Goal: Task Accomplishment & Management: Use online tool/utility

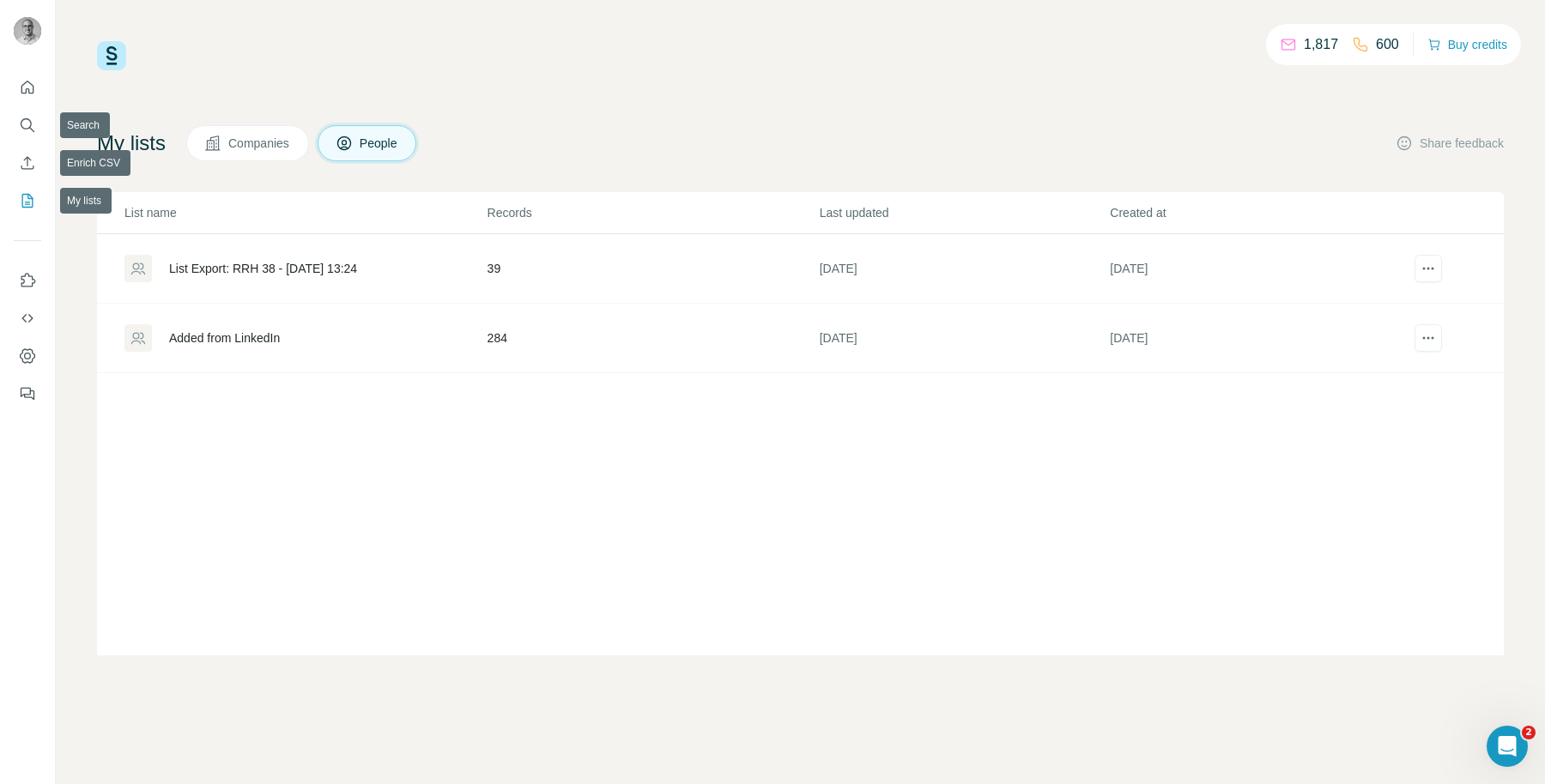
drag, startPoint x: 18, startPoint y: 234, endPoint x: 35, endPoint y: 297, distance: 65.3
click at [22, 259] on div at bounding box center [27, 235] width 55 height 347
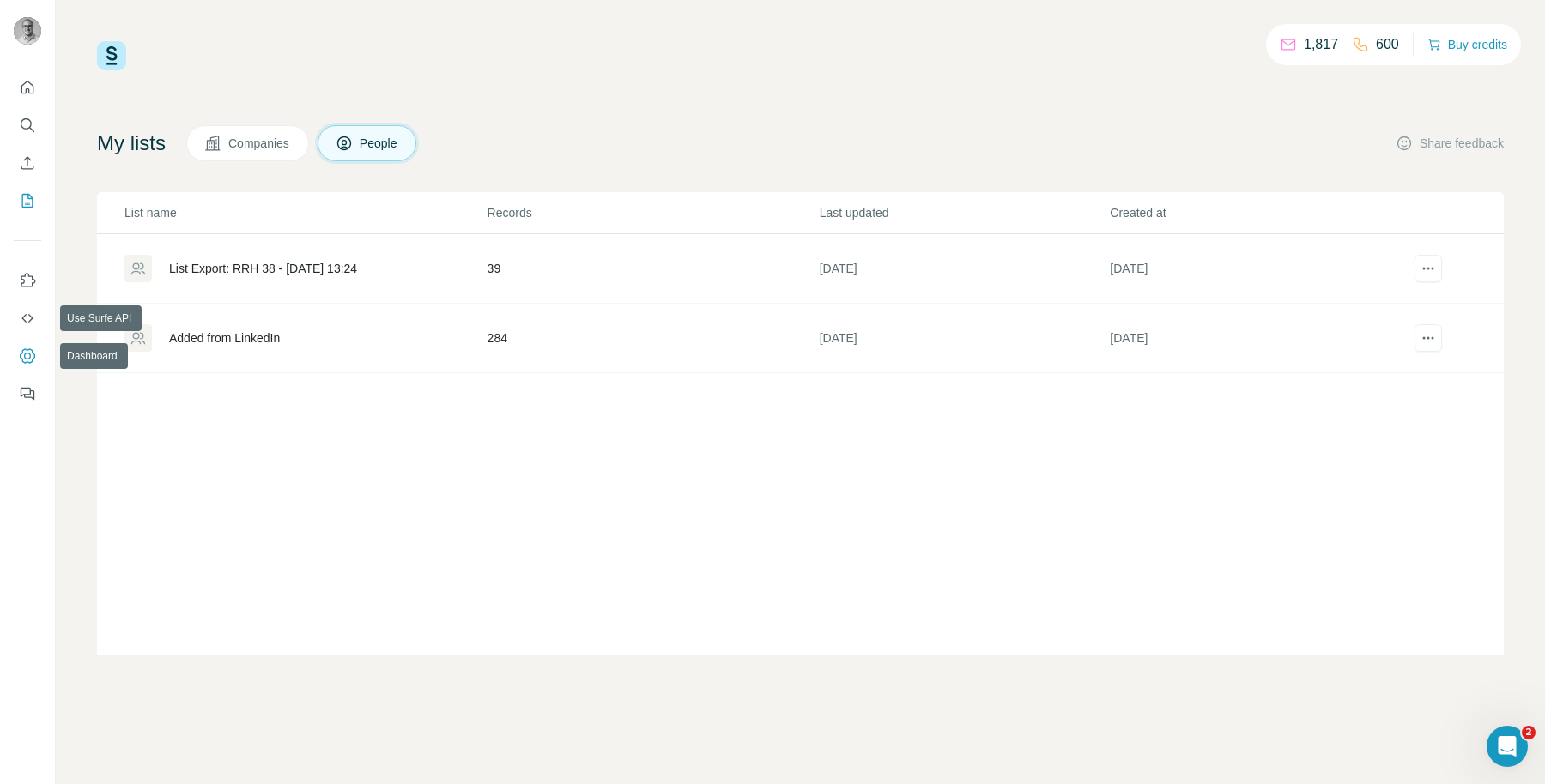
click at [24, 350] on icon "Dashboard" at bounding box center [27, 356] width 18 height 18
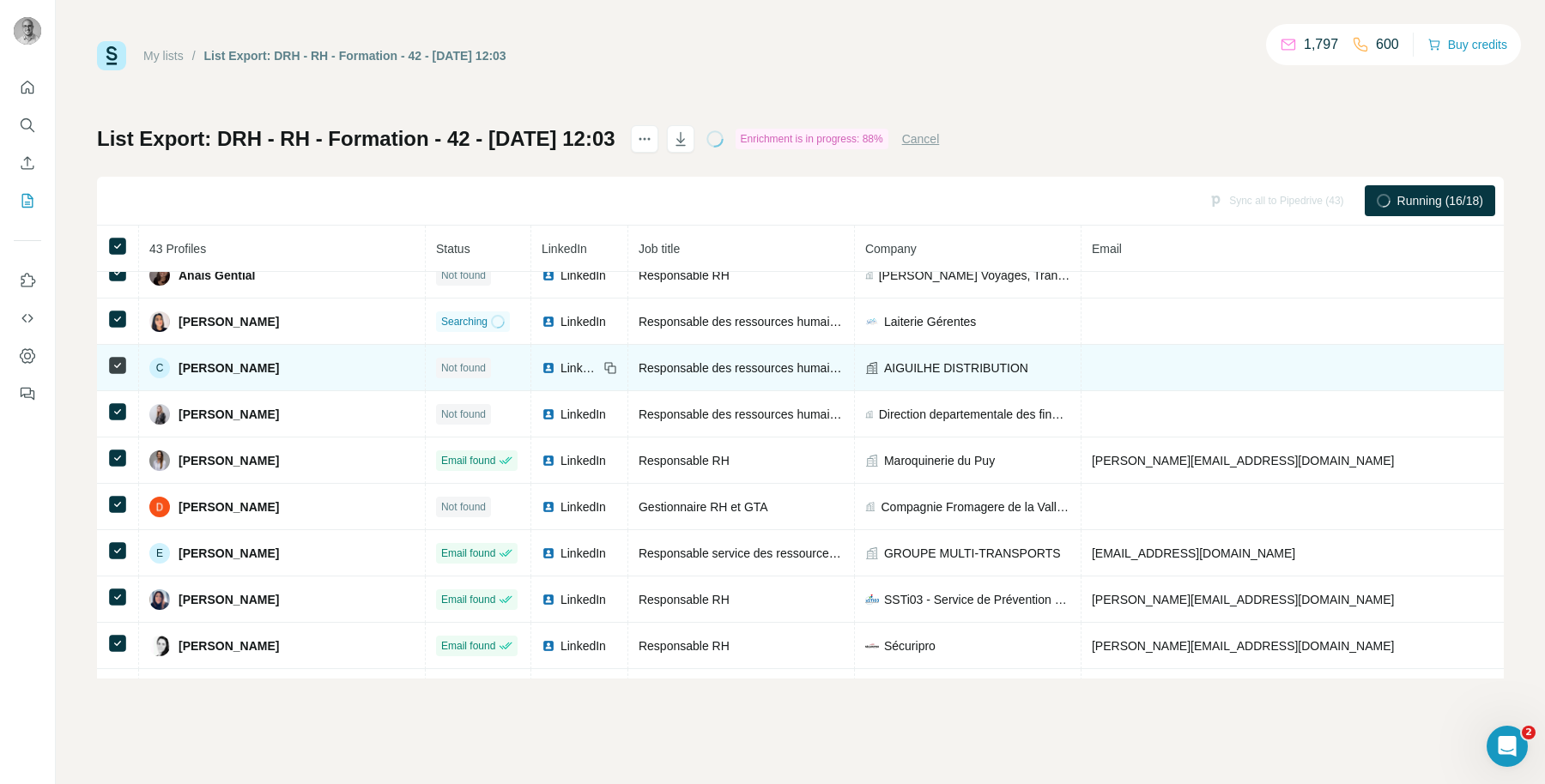
scroll to position [67, 0]
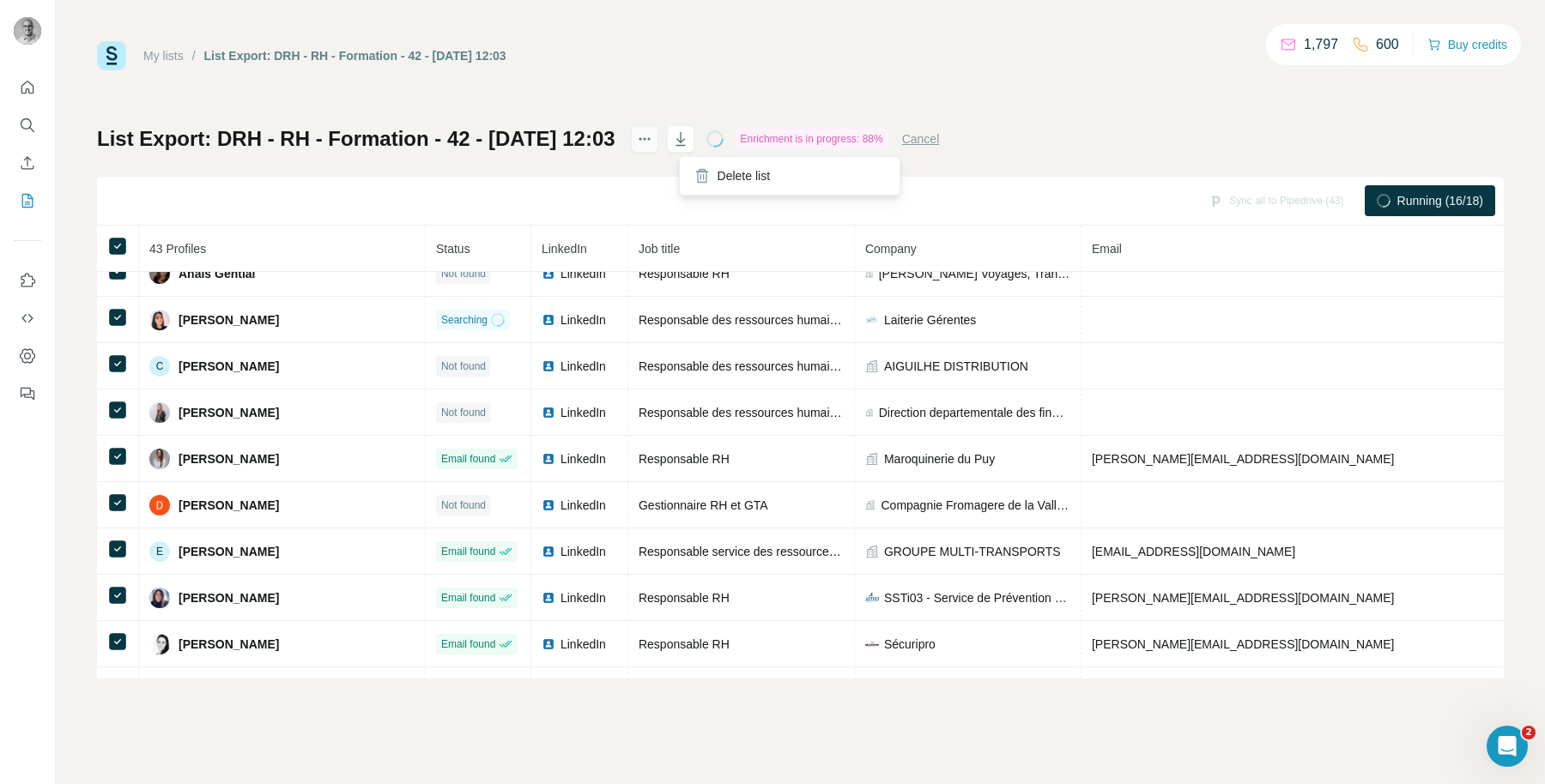
click at [653, 137] on icon "actions" at bounding box center [644, 139] width 18 height 18
click at [522, 175] on div "List Export: DRH - RH - Formation - 42 - 02/10/2025 12:03 Enrichment is in prog…" at bounding box center [800, 402] width 1407 height 553
click at [158, 51] on link "My lists" at bounding box center [163, 56] width 40 height 14
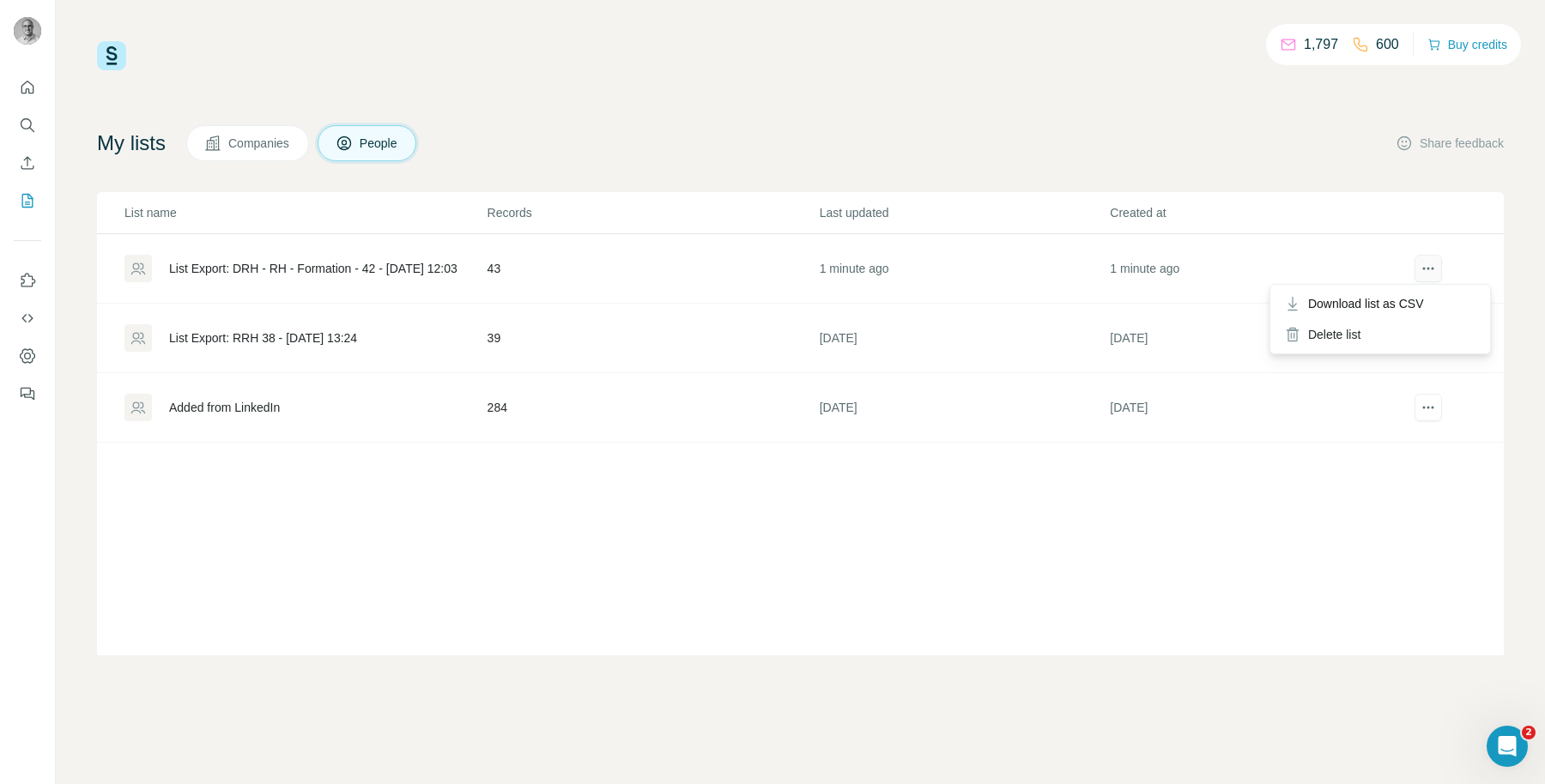
click at [1431, 260] on icon "actions" at bounding box center [1429, 269] width 18 height 18
click at [340, 260] on div "List Export: DRH - RH - Formation - 42 - [DATE] 12:03" at bounding box center [313, 269] width 288 height 18
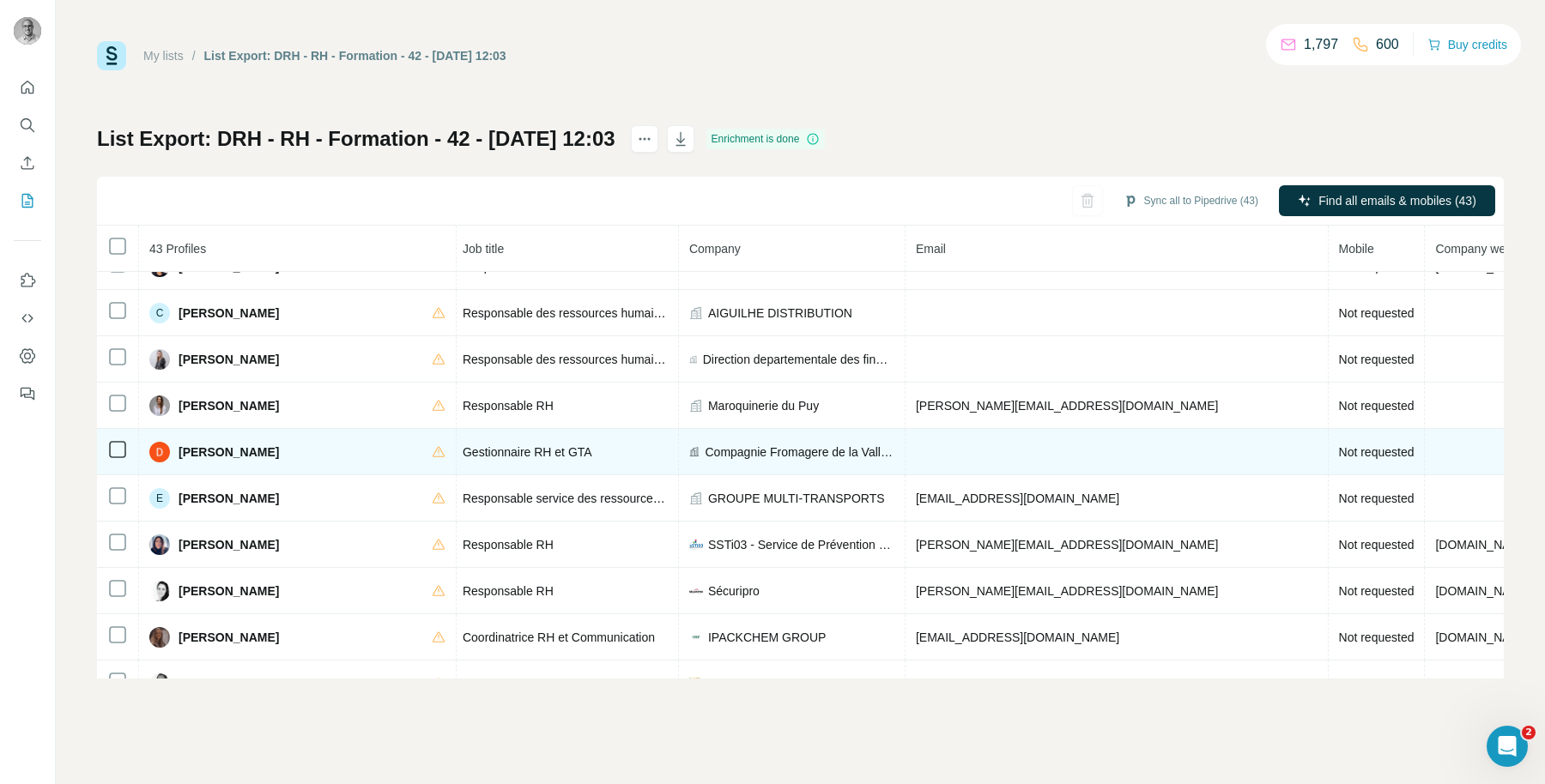
scroll to position [0, 207]
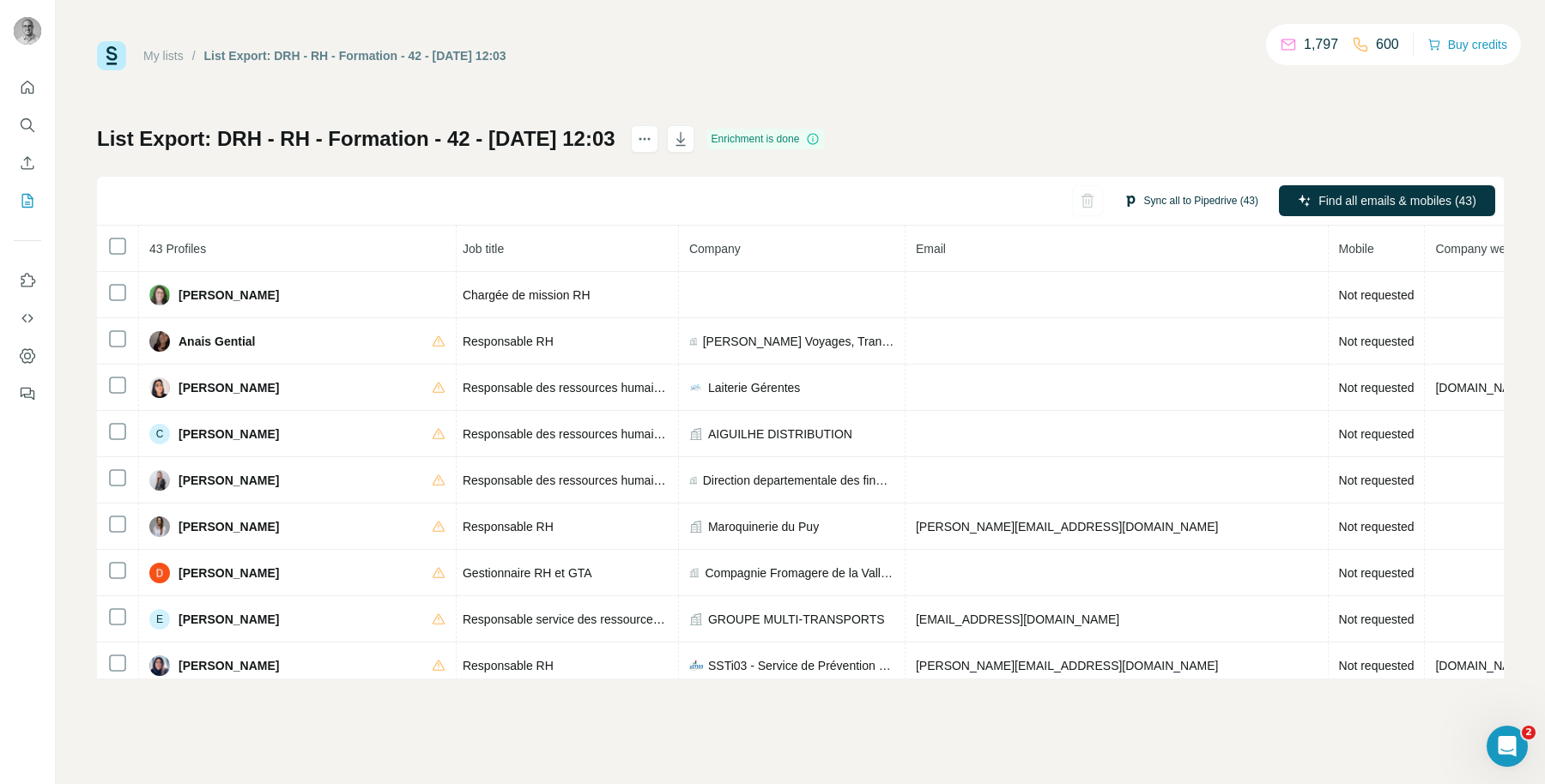
click at [1222, 193] on button "Sync all to Pipedrive (43)" at bounding box center [1191, 200] width 158 height 25
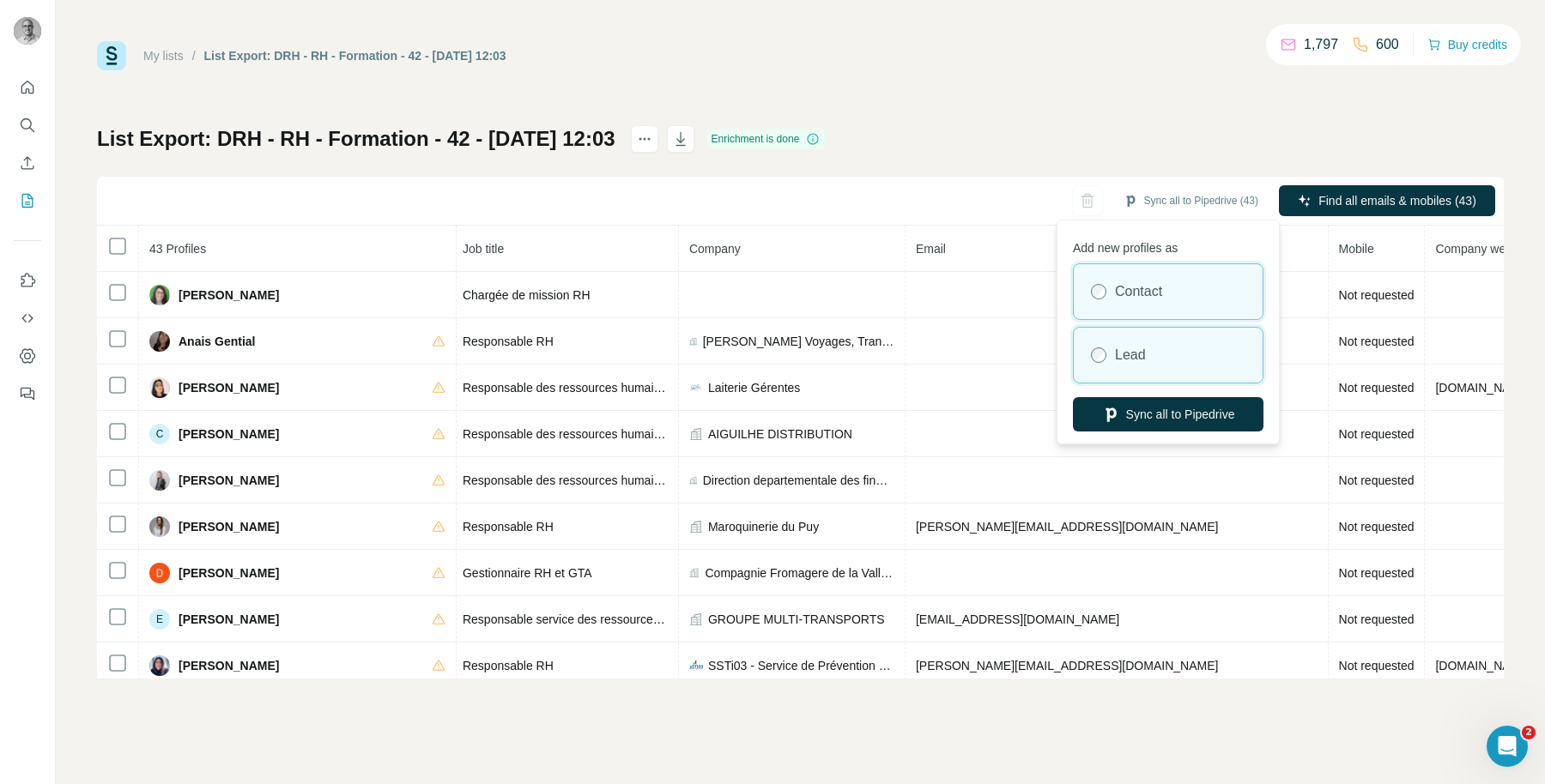
click at [1113, 351] on div "Lead" at bounding box center [1168, 355] width 189 height 55
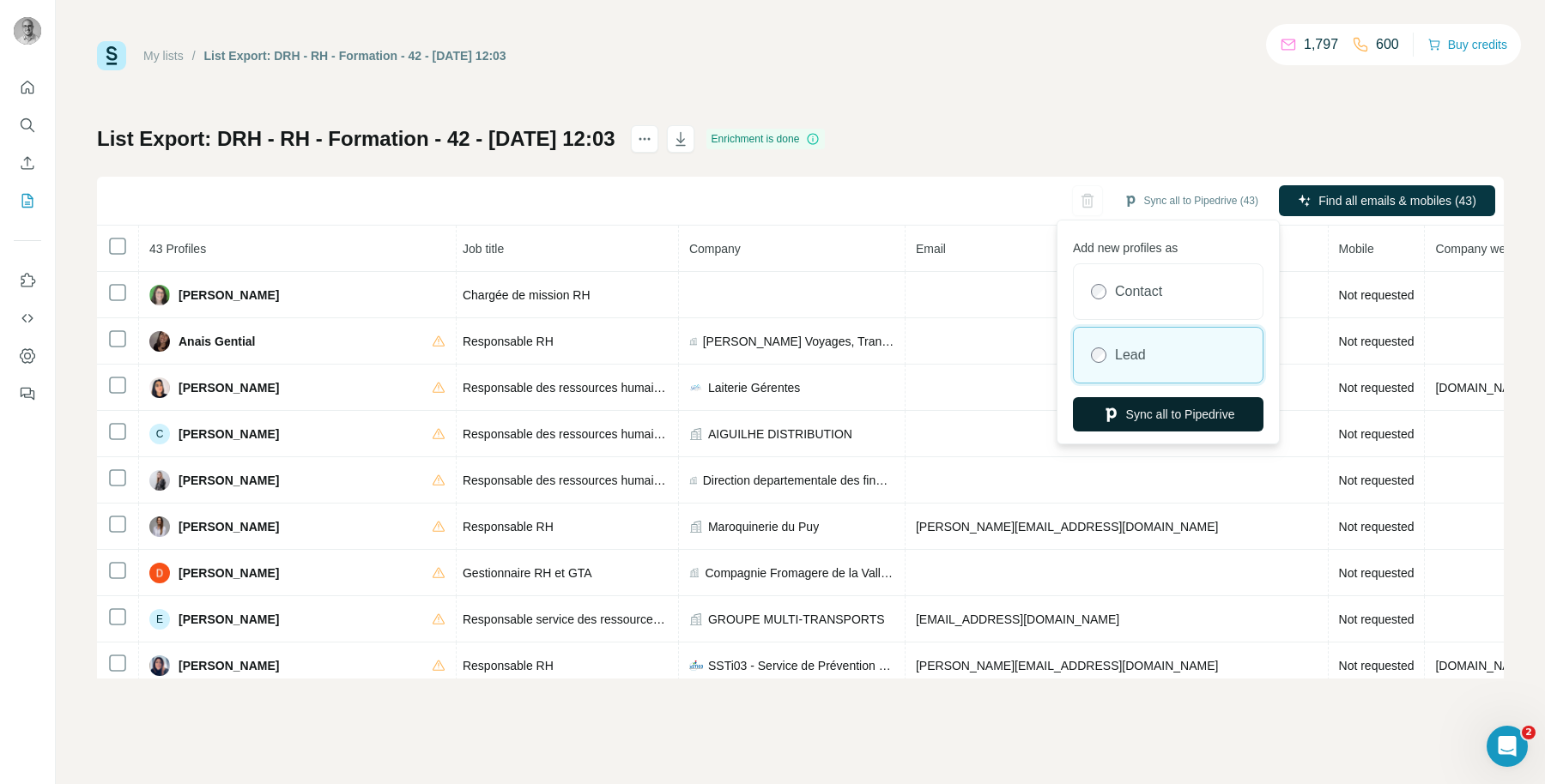
click at [1109, 409] on icon "button" at bounding box center [1111, 415] width 11 height 14
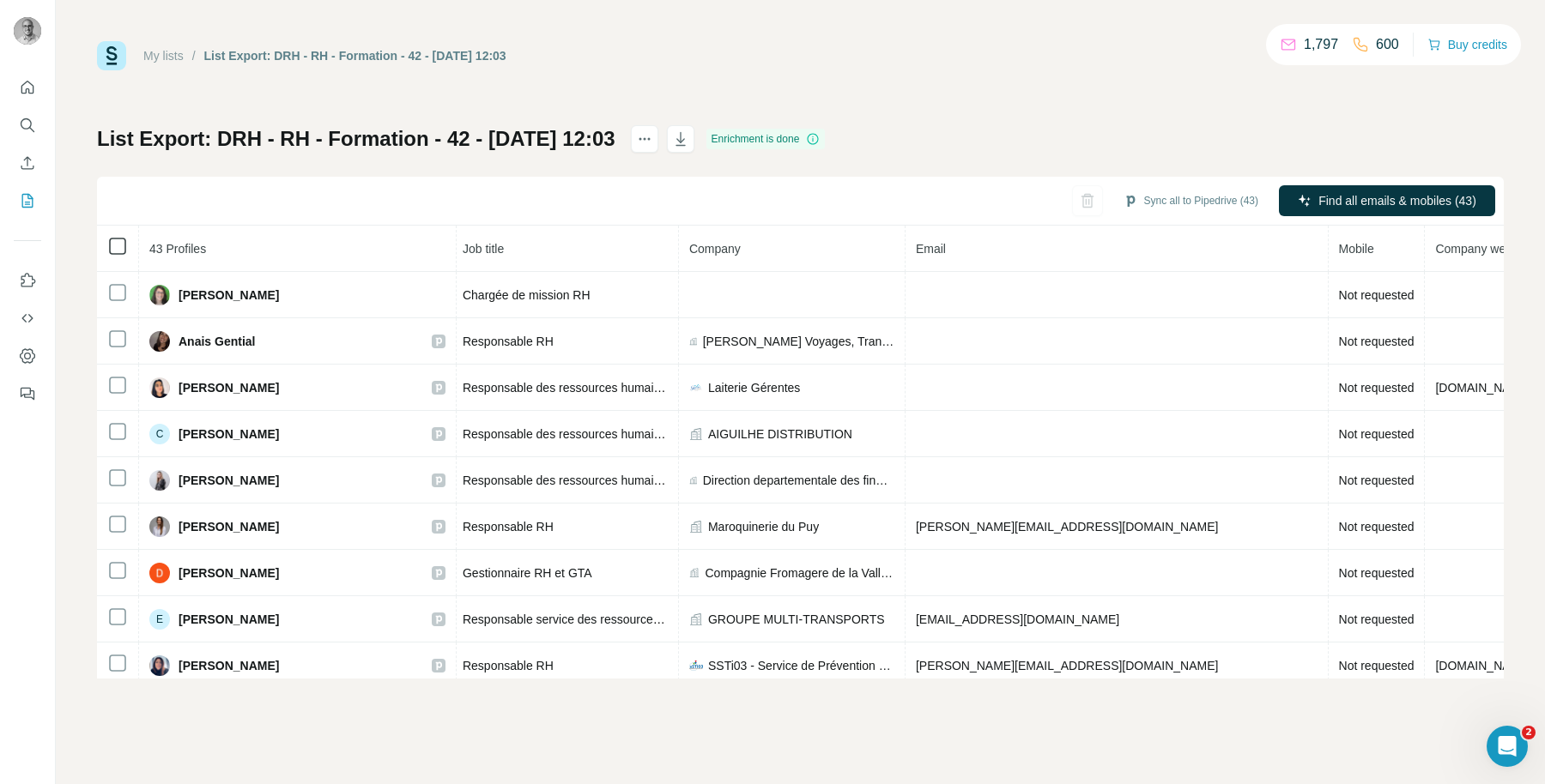
click at [122, 255] on icon at bounding box center [117, 245] width 21 height 21
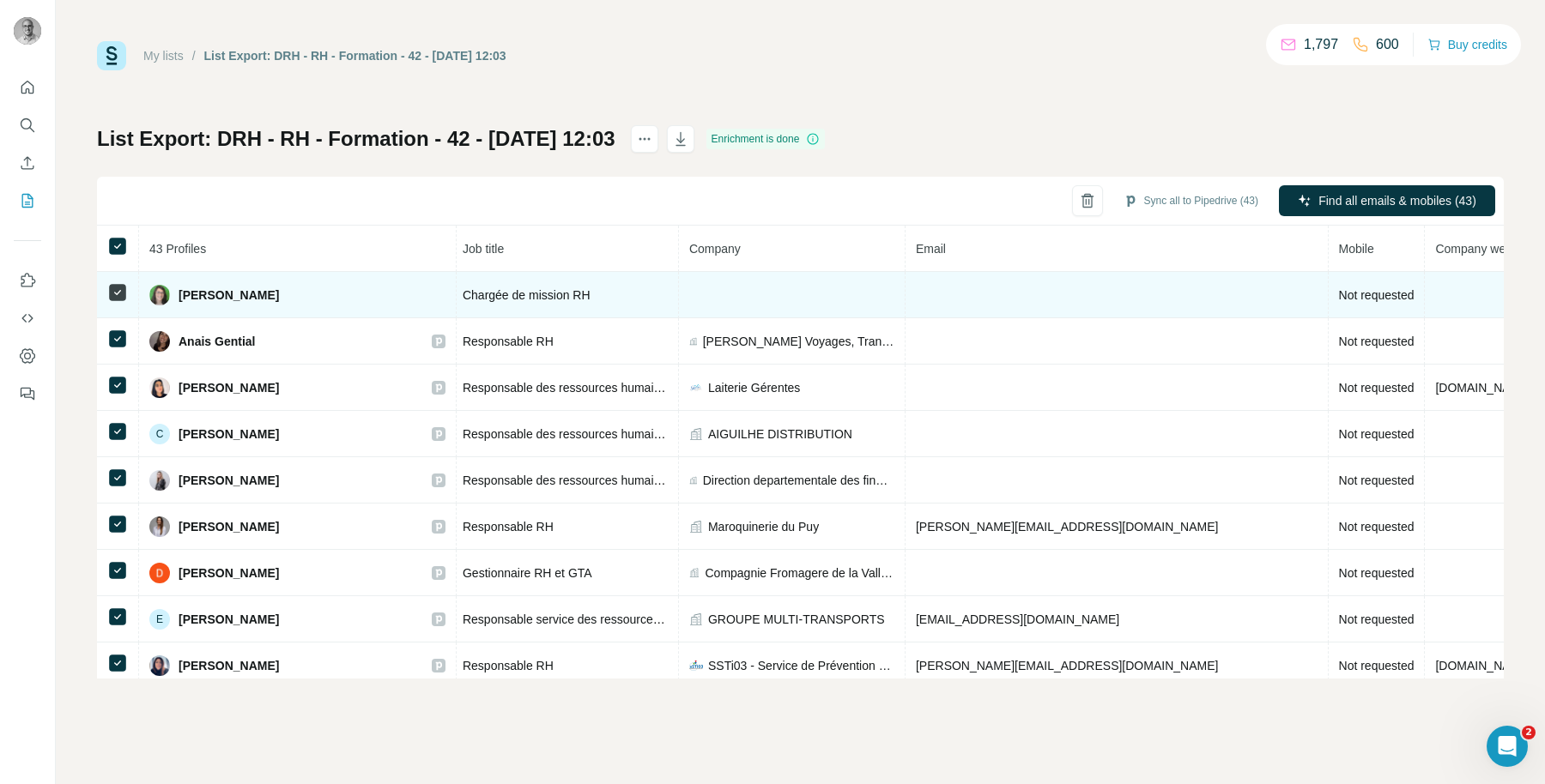
click at [464, 294] on span "Chargée de mission RH" at bounding box center [526, 295] width 128 height 14
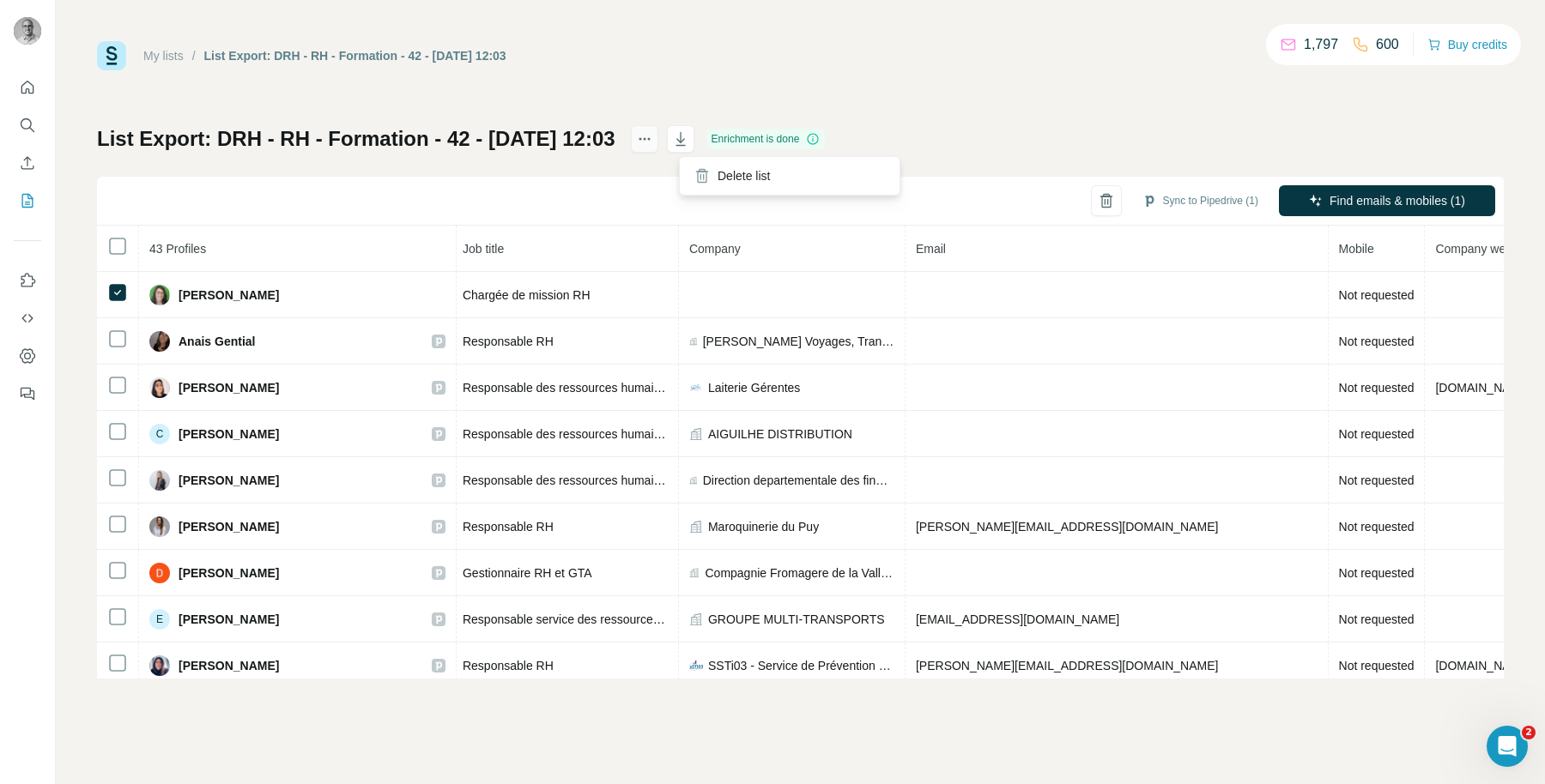
click at [653, 137] on icon "actions" at bounding box center [644, 139] width 18 height 18
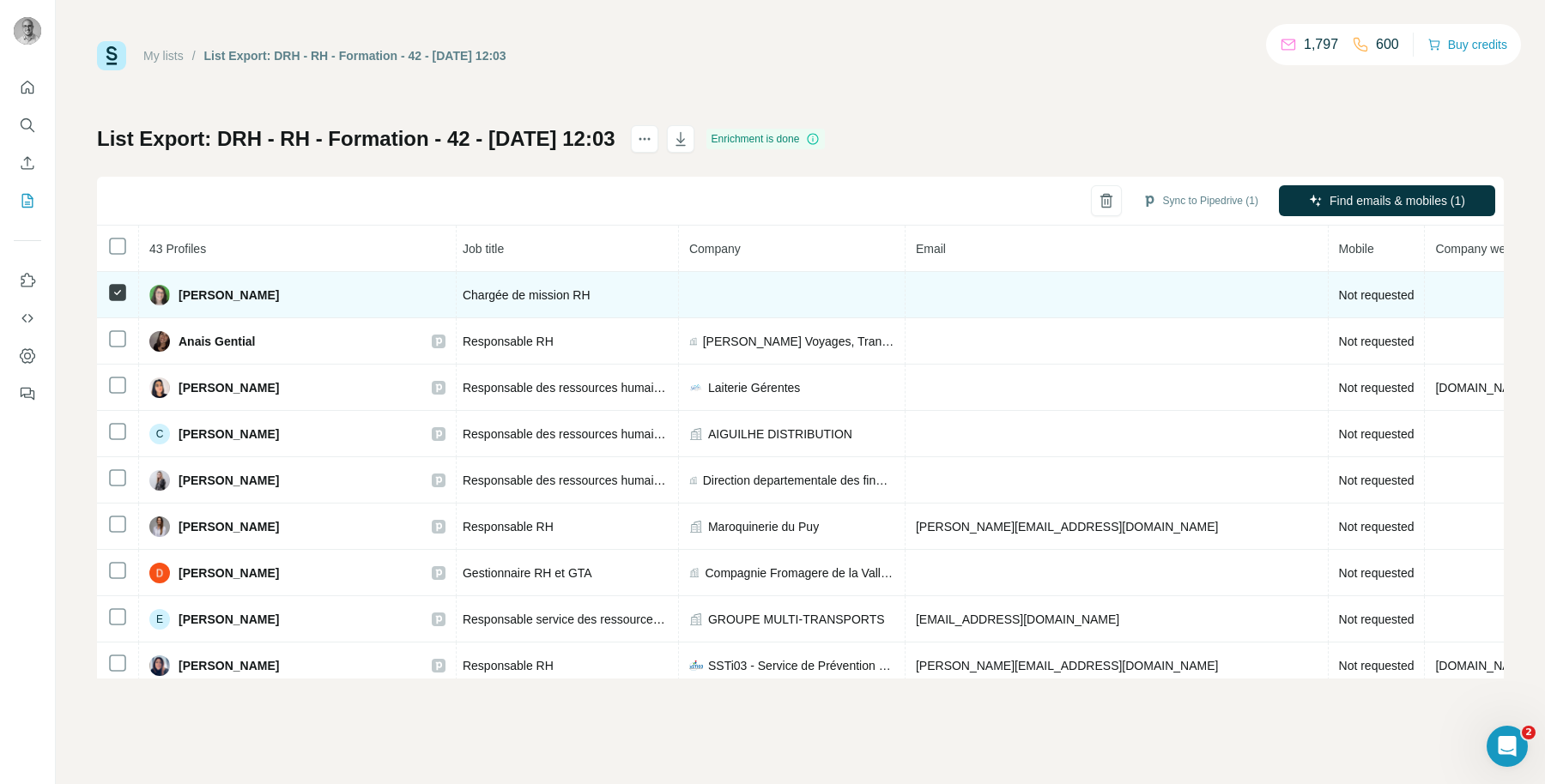
click at [465, 288] on span "Chargée de mission RH" at bounding box center [526, 295] width 128 height 14
click at [279, 300] on span "[PERSON_NAME]" at bounding box center [229, 295] width 101 height 18
copy span "[PERSON_NAME]"
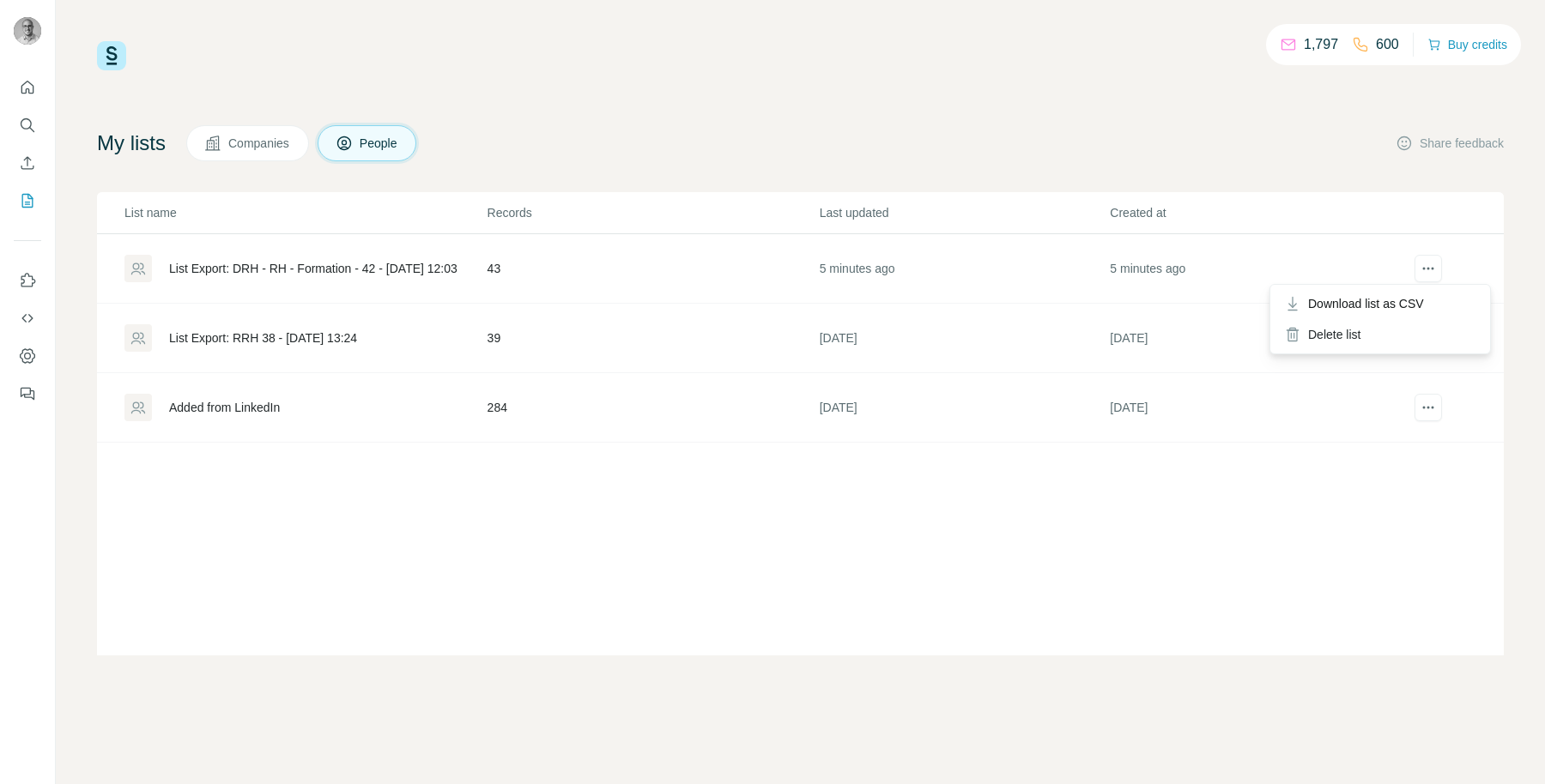
click at [1414, 278] on div at bounding box center [1429, 269] width 55 height 27
click at [328, 267] on div "List Export: DRH - RH - Formation - 42 - 02/10/2025 12:03" at bounding box center [313, 269] width 288 height 18
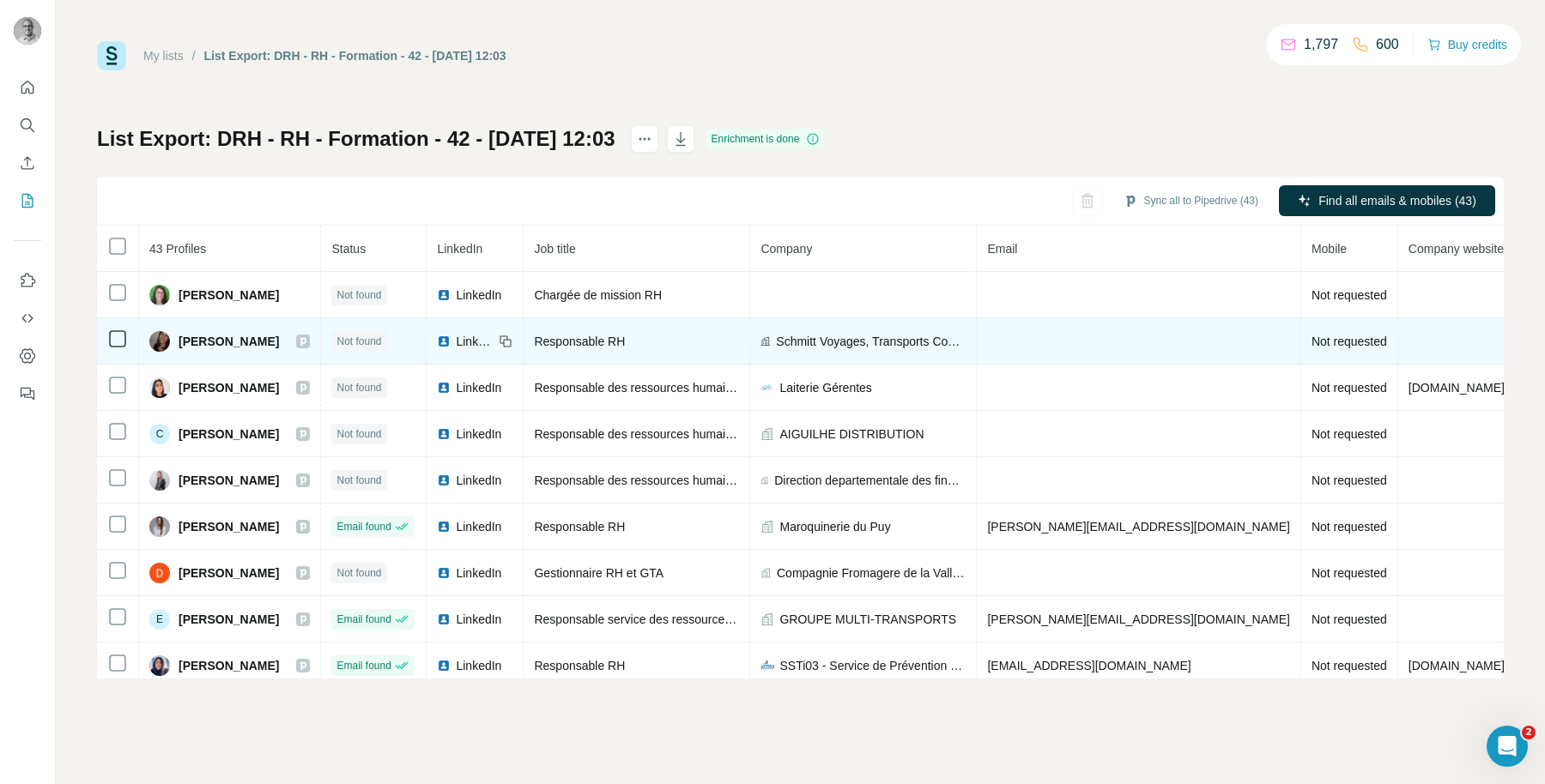
click at [243, 339] on span "Anais Gential" at bounding box center [229, 342] width 101 height 18
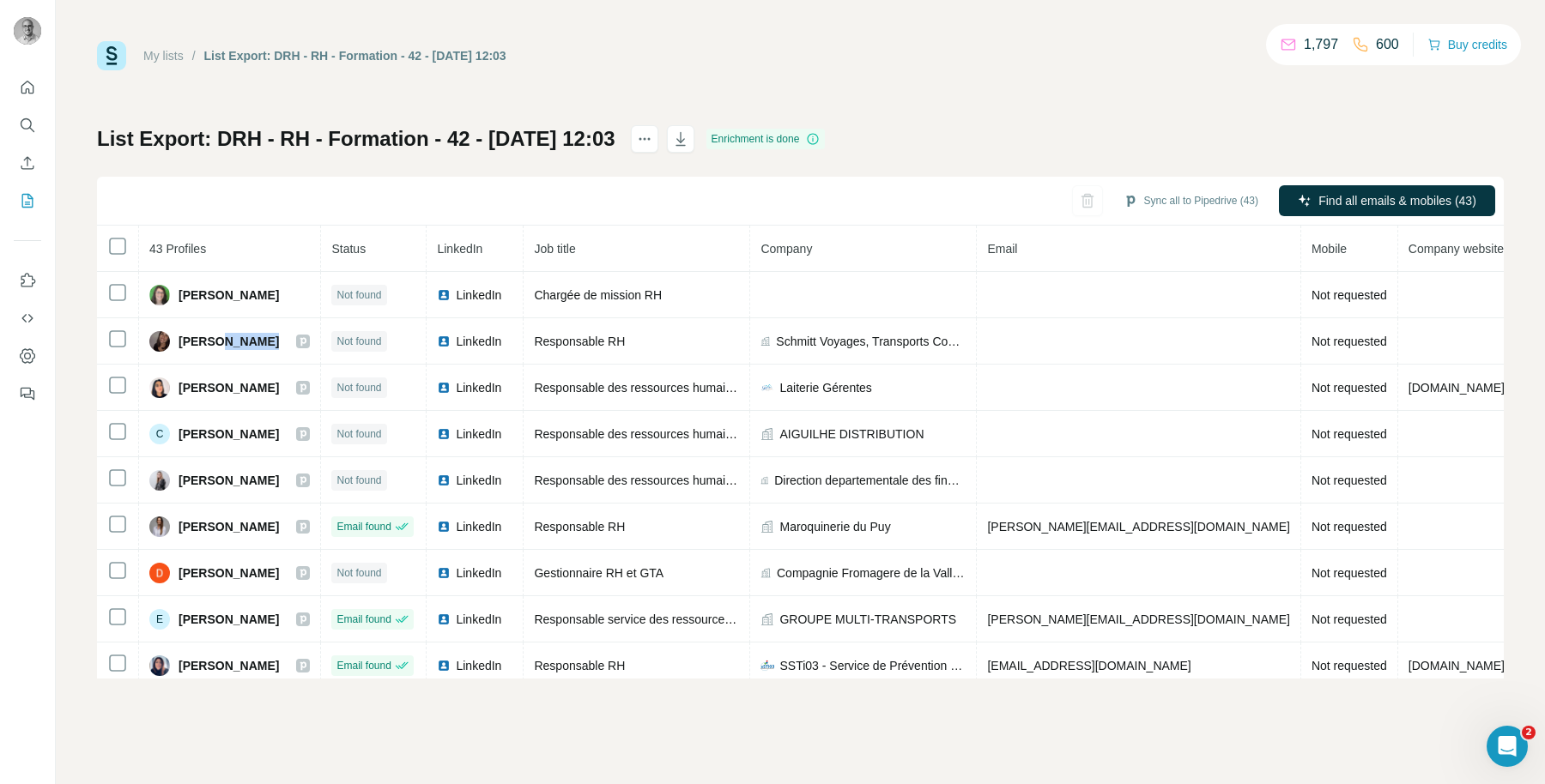
copy span "Gential"
click at [1189, 204] on button "Sync all to Pipedrive (43)" at bounding box center [1191, 200] width 158 height 25
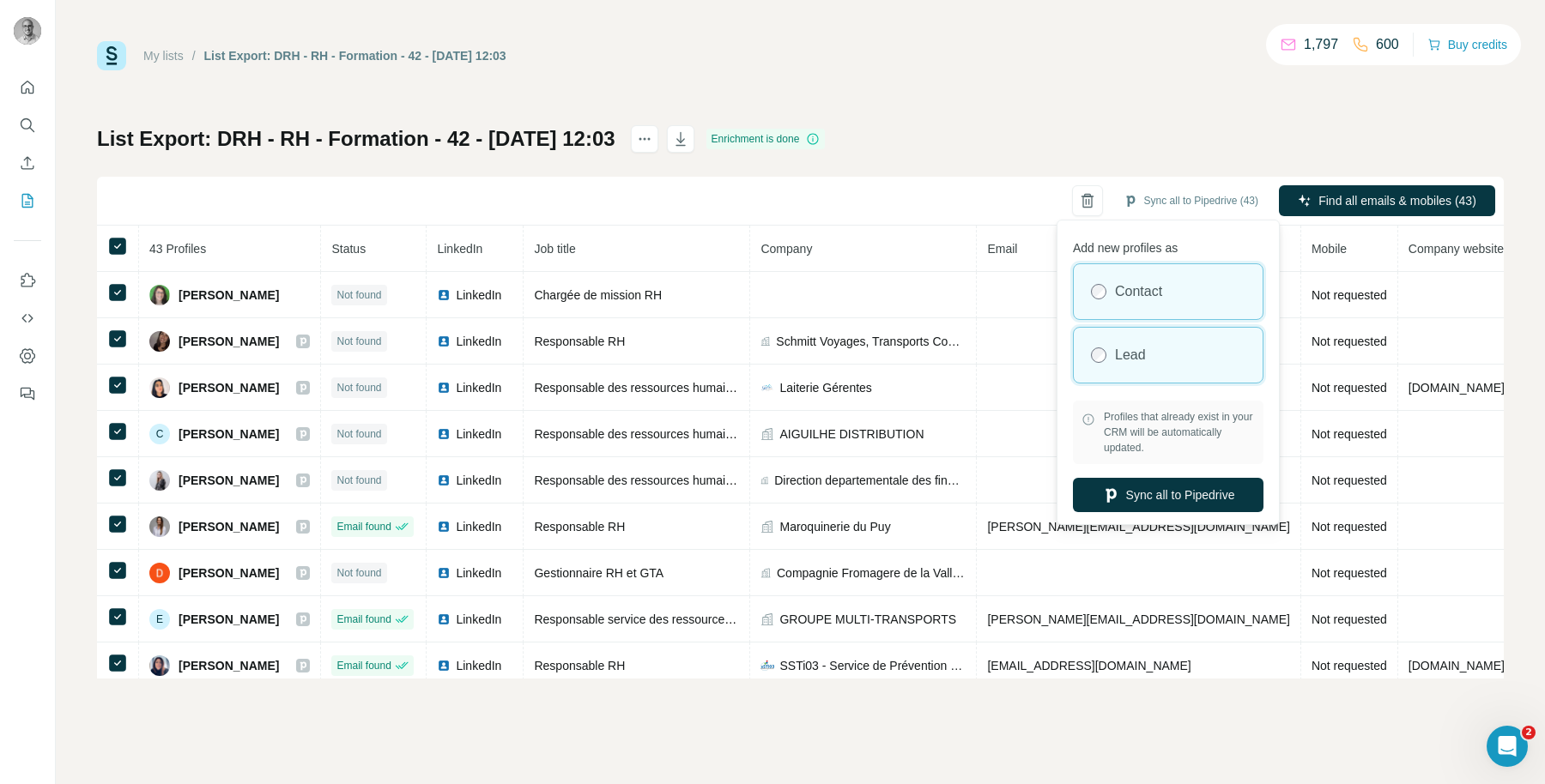
click at [1134, 339] on div "Lead" at bounding box center [1168, 355] width 189 height 55
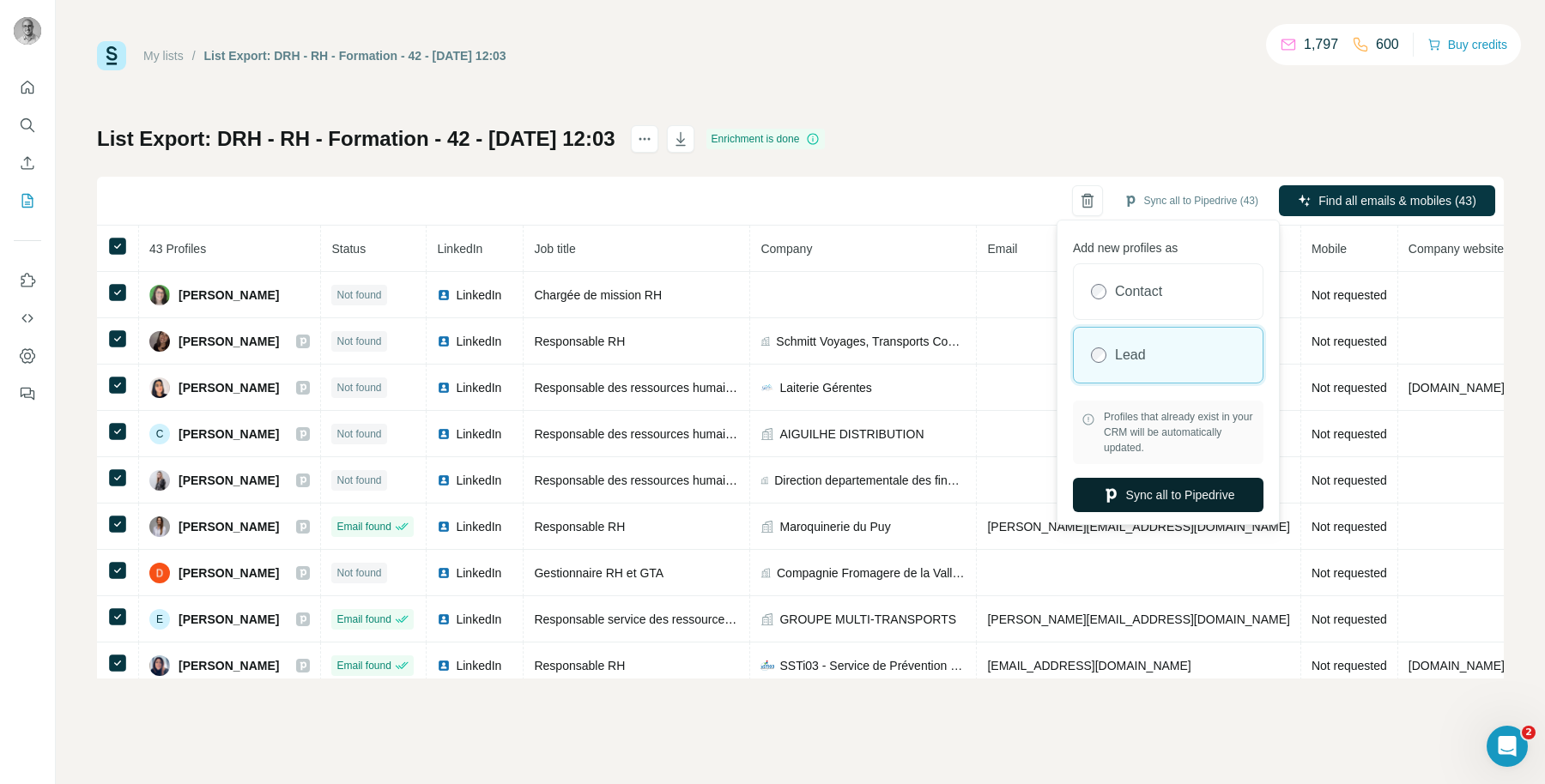
click at [1163, 501] on button "Sync all to Pipedrive" at bounding box center [1168, 495] width 191 height 34
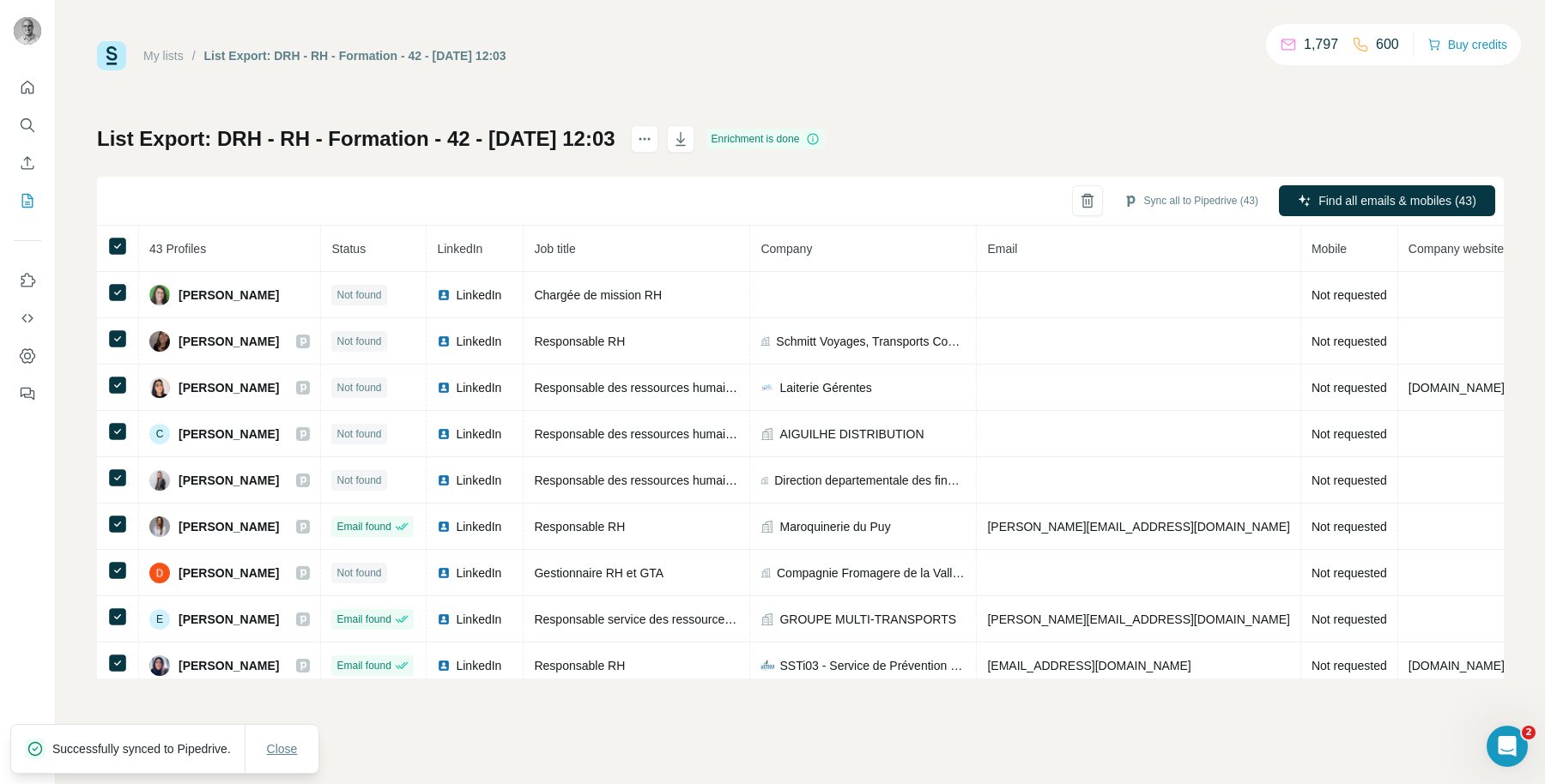
click at [262, 734] on button "Close" at bounding box center [283, 749] width 55 height 31
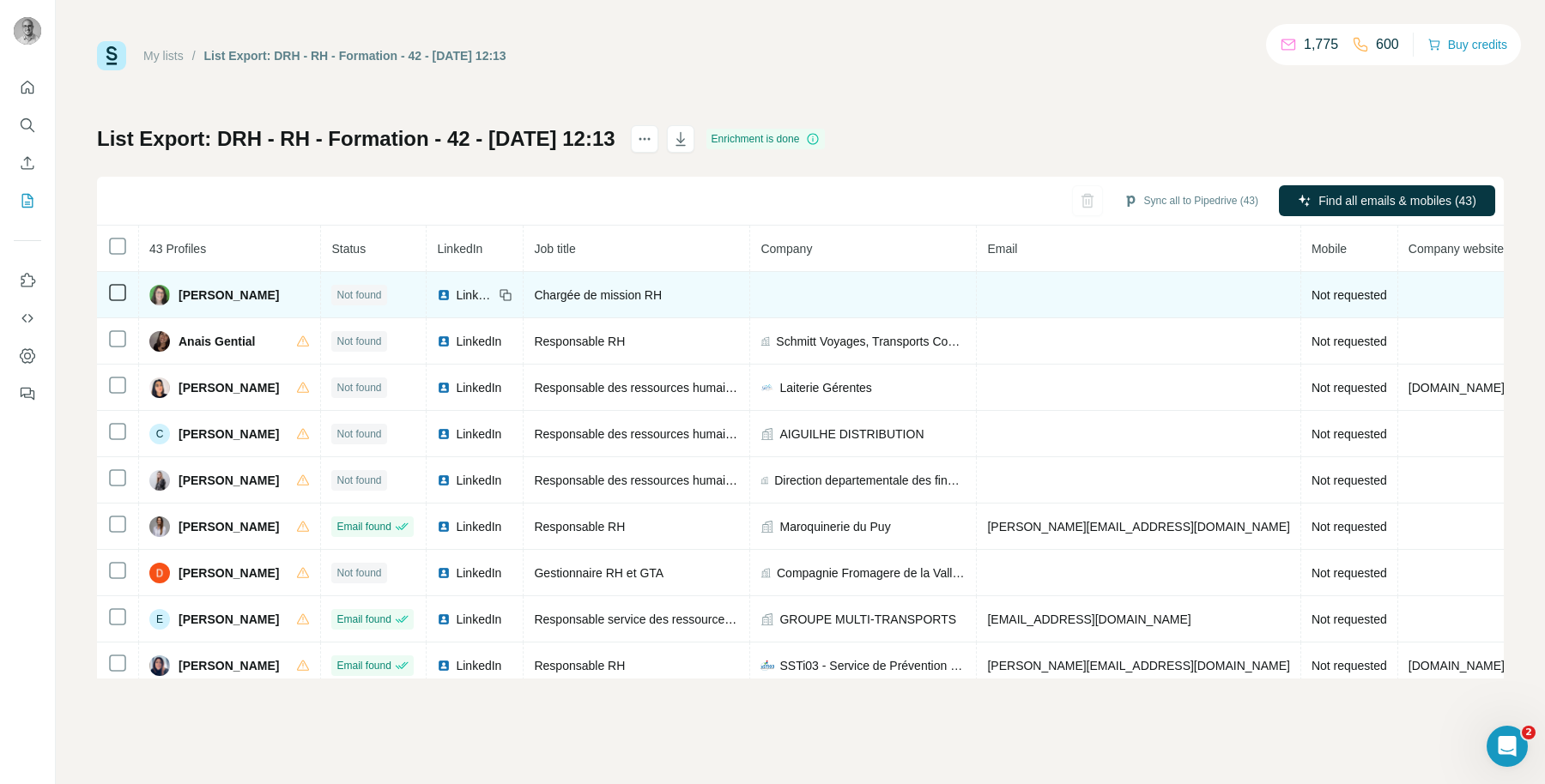
click at [250, 294] on span "[PERSON_NAME]" at bounding box center [229, 295] width 101 height 18
copy span "[PERSON_NAME]"
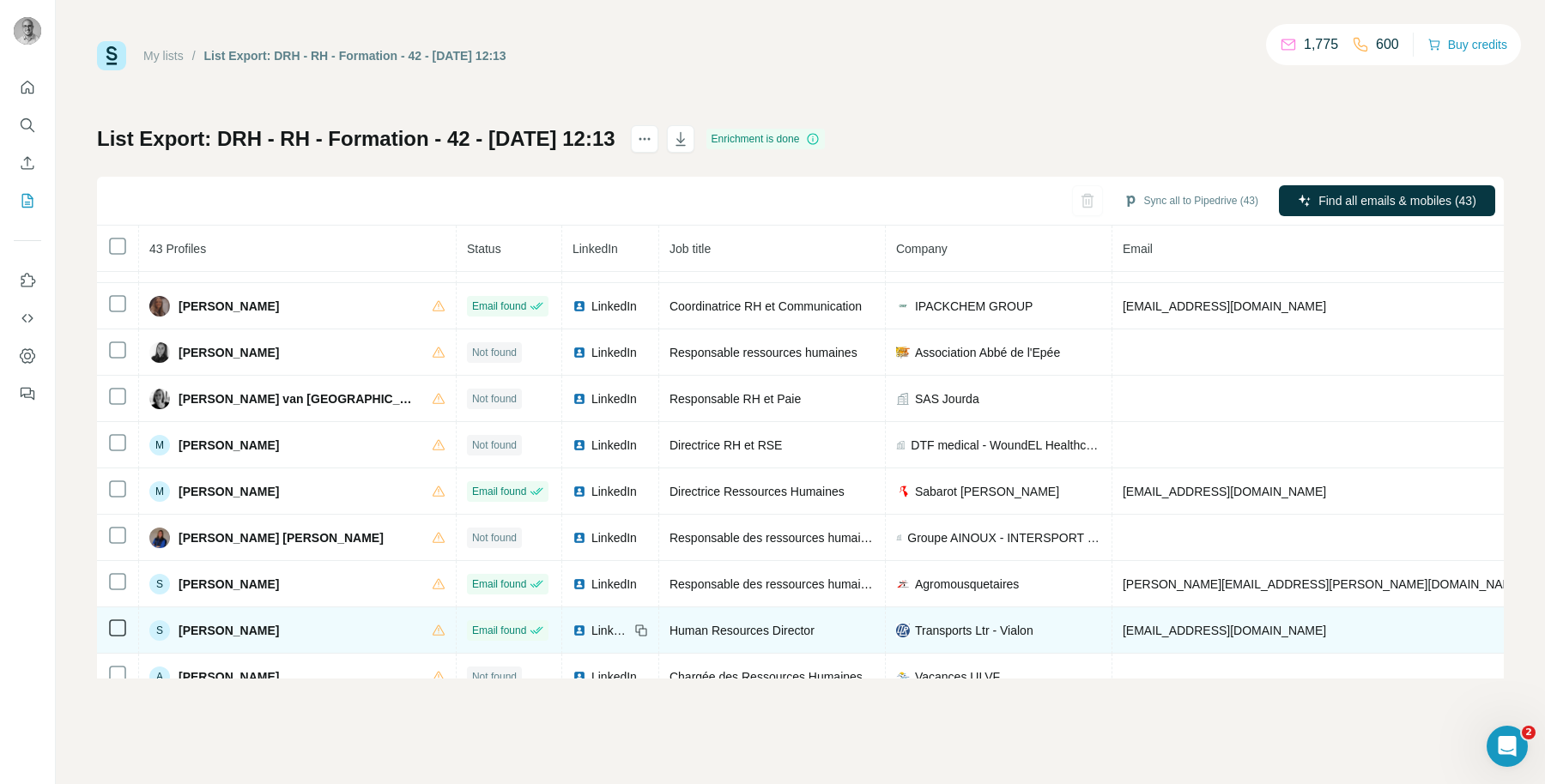
scroll to position [530, 0]
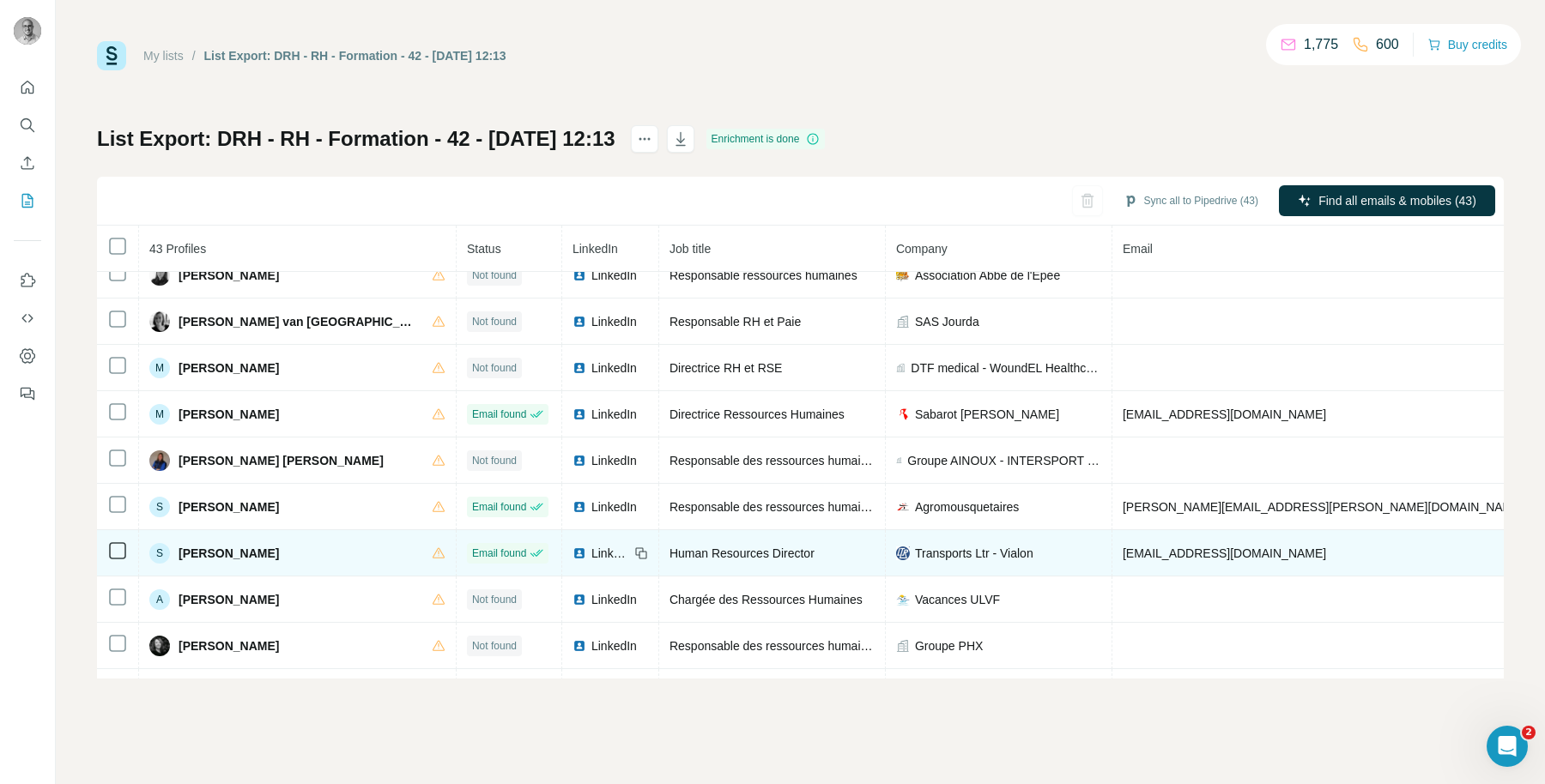
click at [915, 553] on span "Transports Ltr - Vialon" at bounding box center [974, 553] width 118 height 18
drag, startPoint x: 960, startPoint y: 553, endPoint x: 925, endPoint y: 551, distance: 35.1
click at [925, 551] on div "Transports Ltr - Vialon" at bounding box center [998, 553] width 205 height 18
copy span "Vialon"
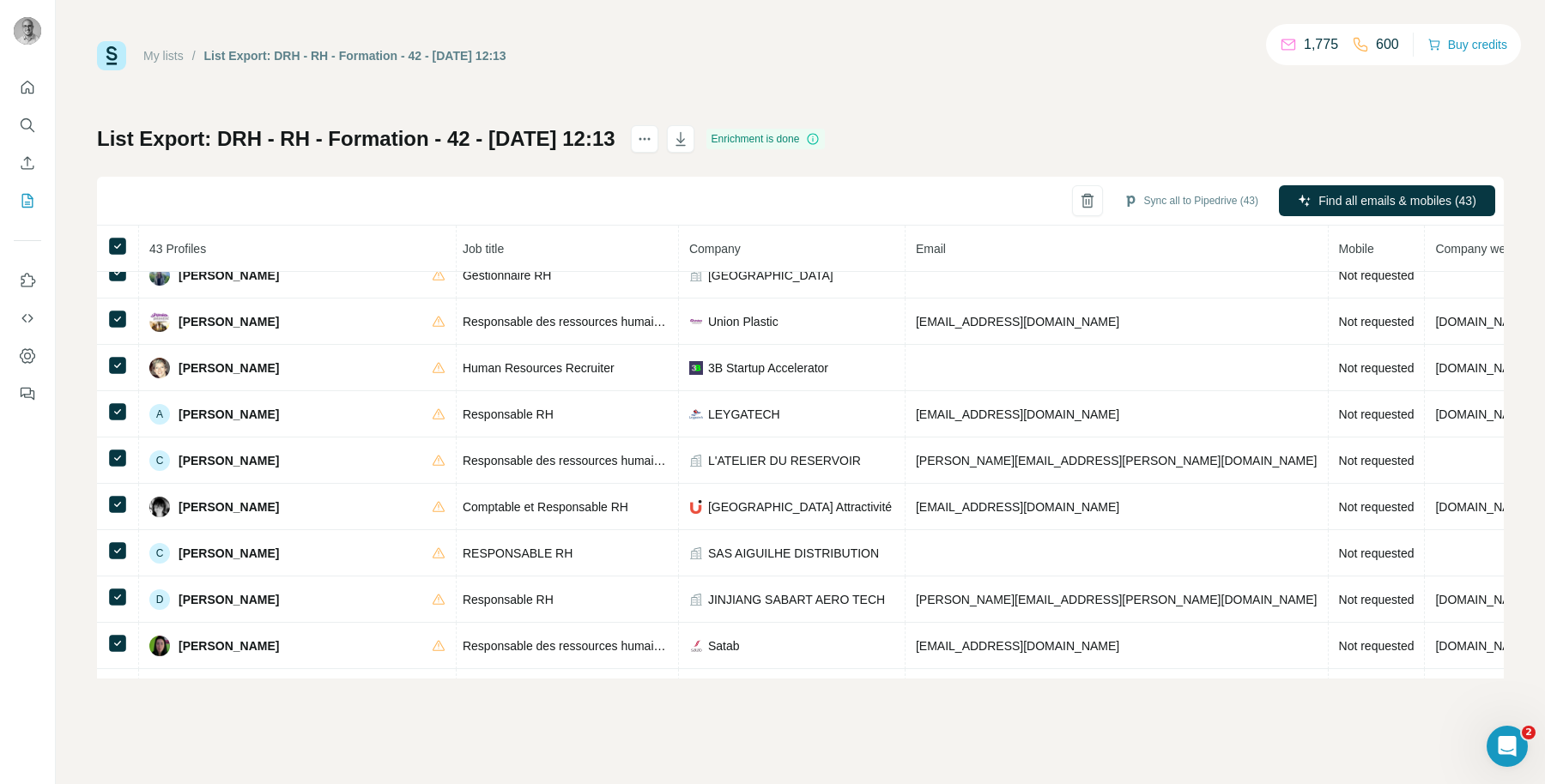
scroll to position [0, 207]
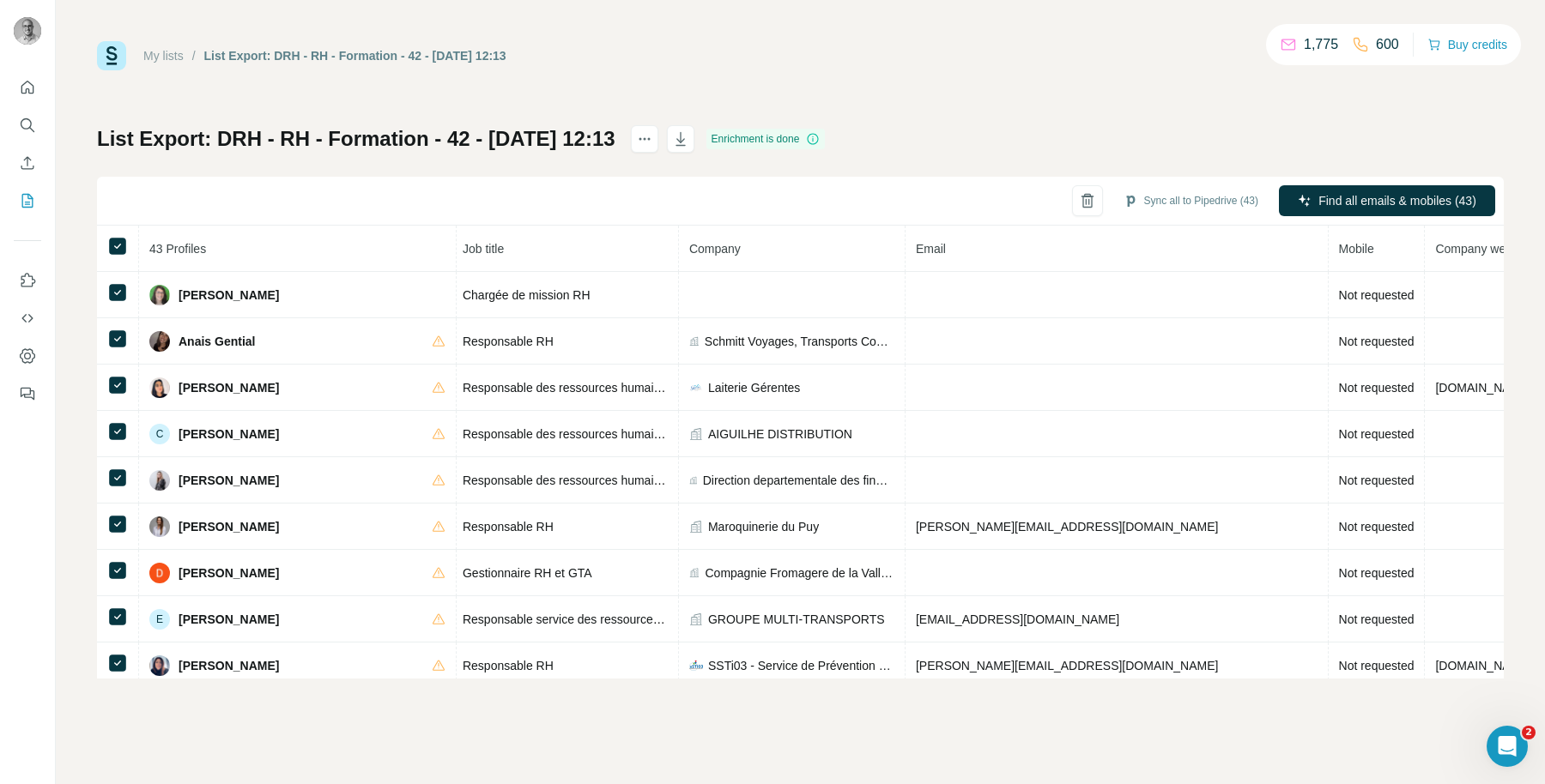
click at [198, 250] on span "43 Profiles" at bounding box center [178, 249] width 57 height 14
click at [199, 250] on span "43 Profiles" at bounding box center [178, 249] width 57 height 14
click at [679, 244] on th "Company" at bounding box center [792, 248] width 227 height 46
click at [653, 144] on icon "actions" at bounding box center [644, 139] width 18 height 18
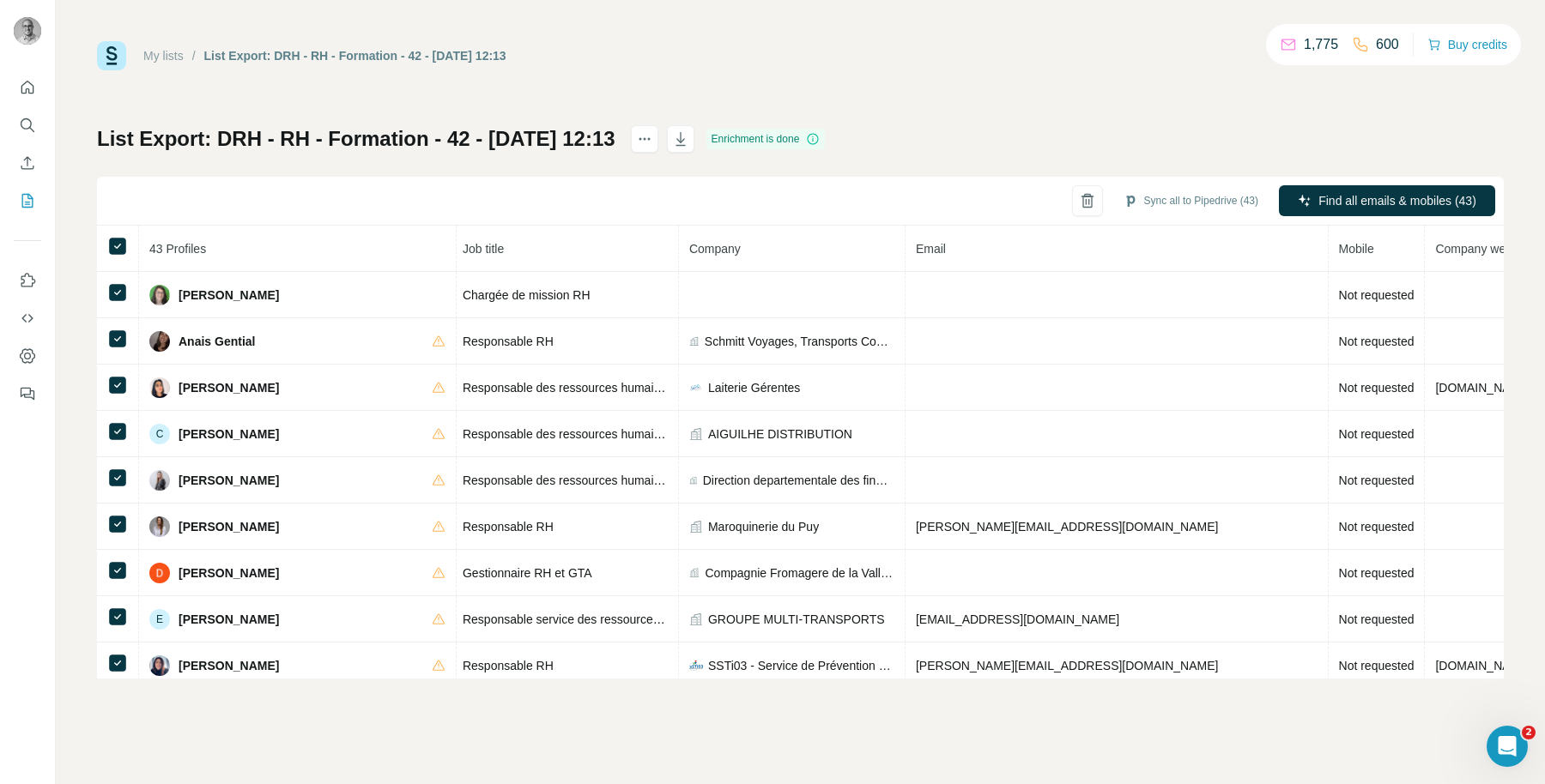
click at [453, 231] on th "Job title" at bounding box center [566, 248] width 227 height 46
click at [1184, 212] on button "Sync all to Pipedrive (43)" at bounding box center [1191, 200] width 158 height 25
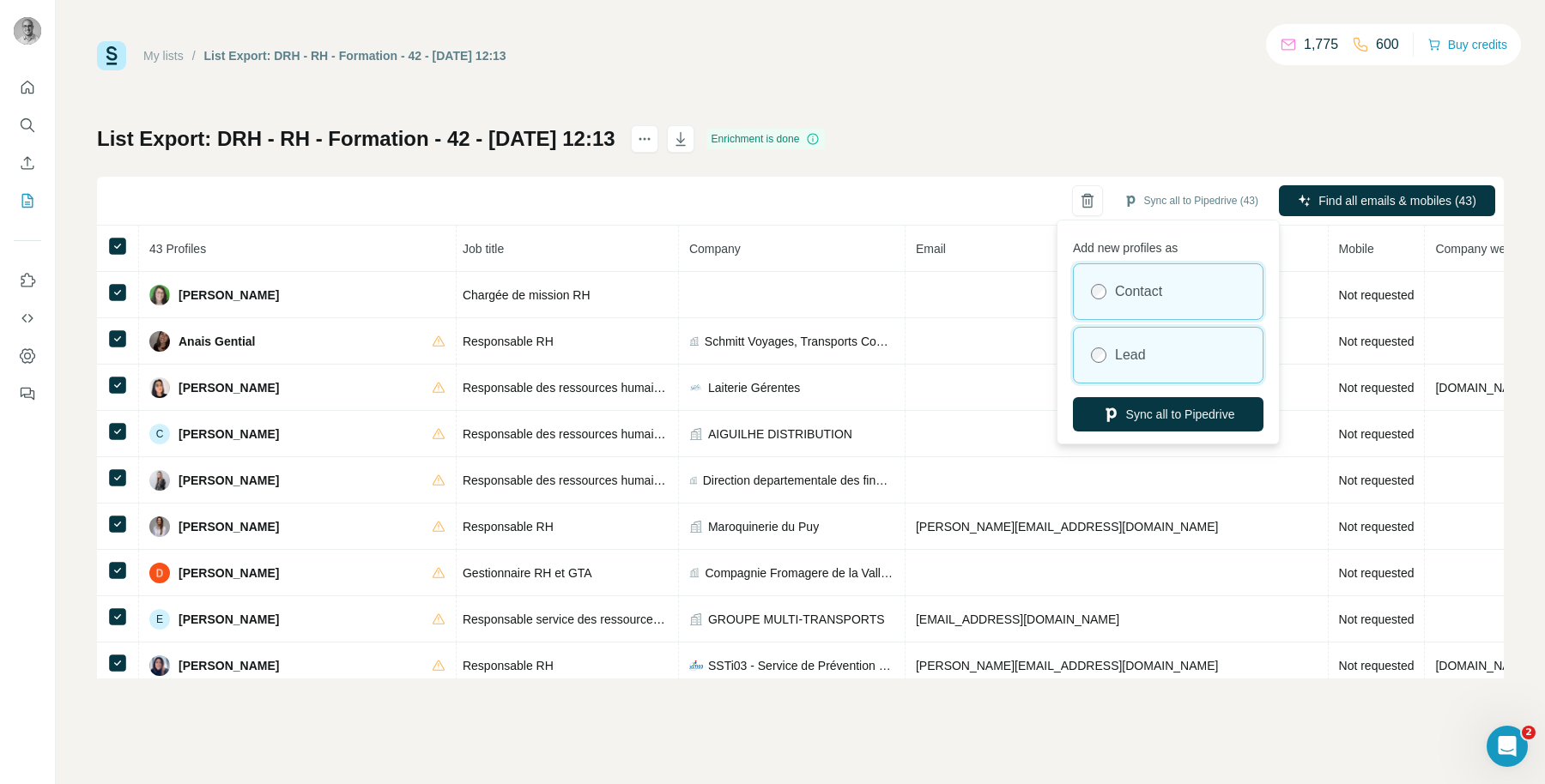
click at [1141, 354] on label "Lead" at bounding box center [1130, 355] width 31 height 21
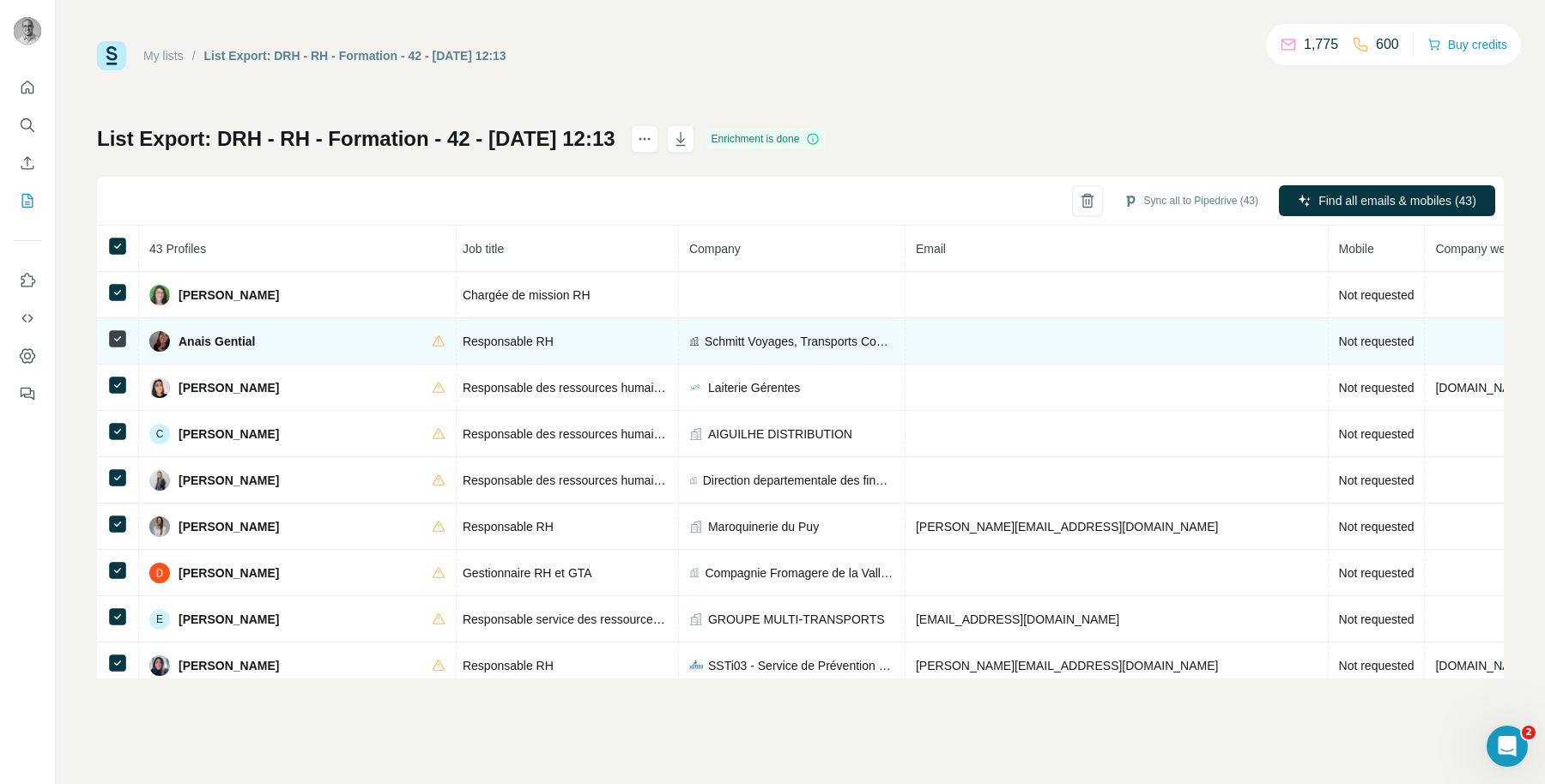
click at [1042, 347] on td at bounding box center [1117, 341] width 423 height 46
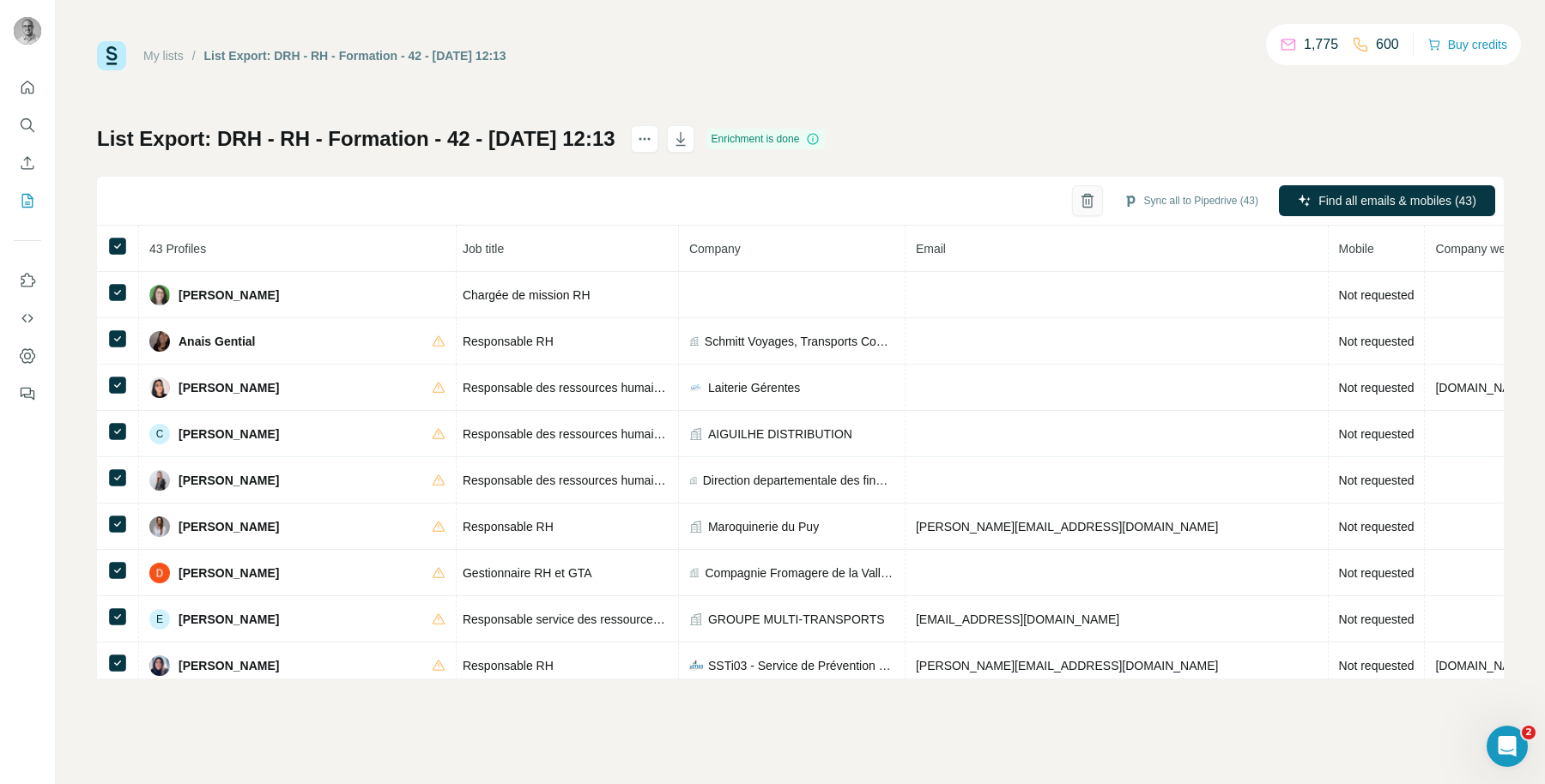
click at [1082, 199] on icon "button" at bounding box center [1087, 201] width 10 height 12
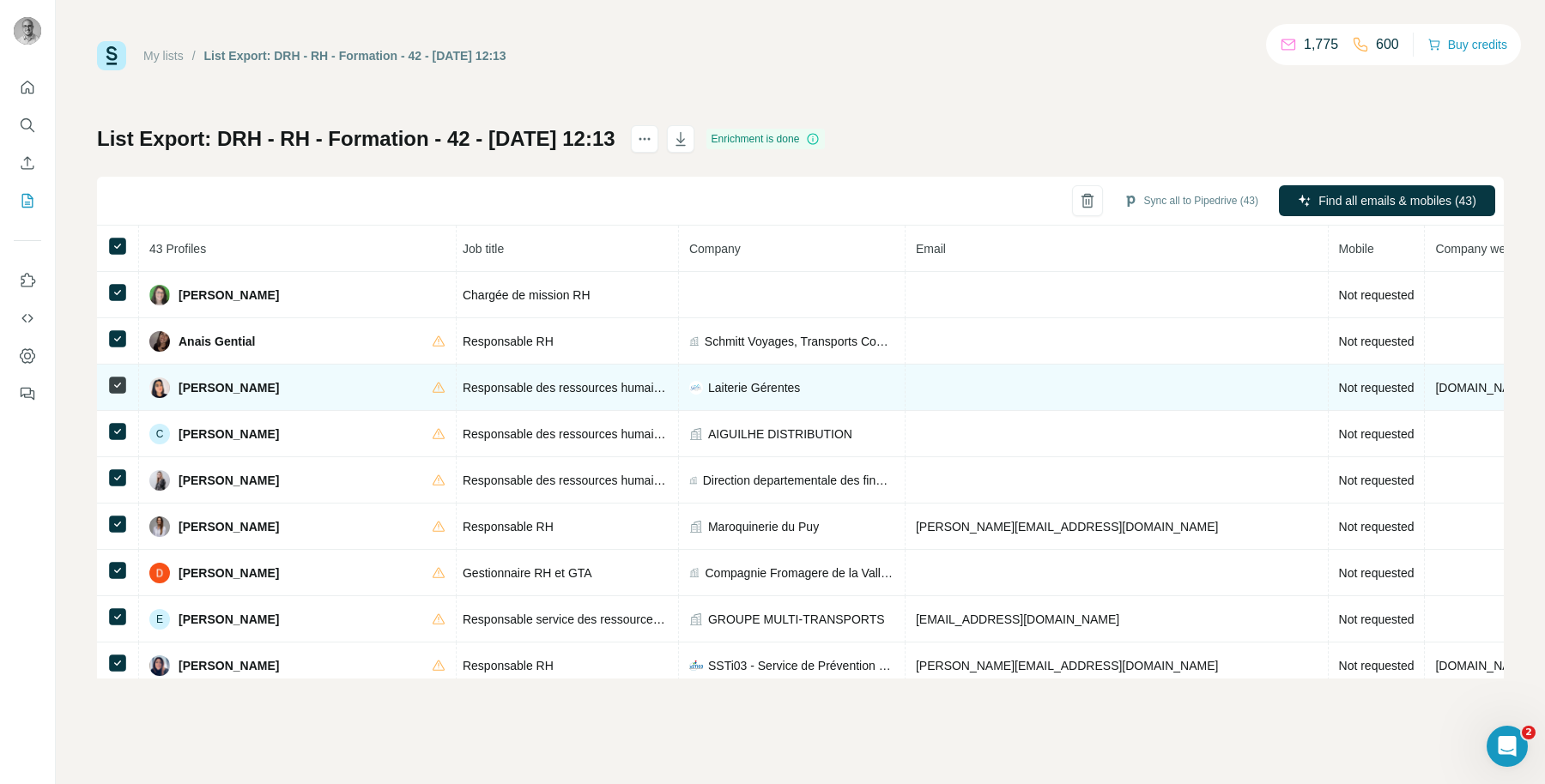
click at [708, 388] on span "Laiterie Gérentes" at bounding box center [754, 388] width 92 height 18
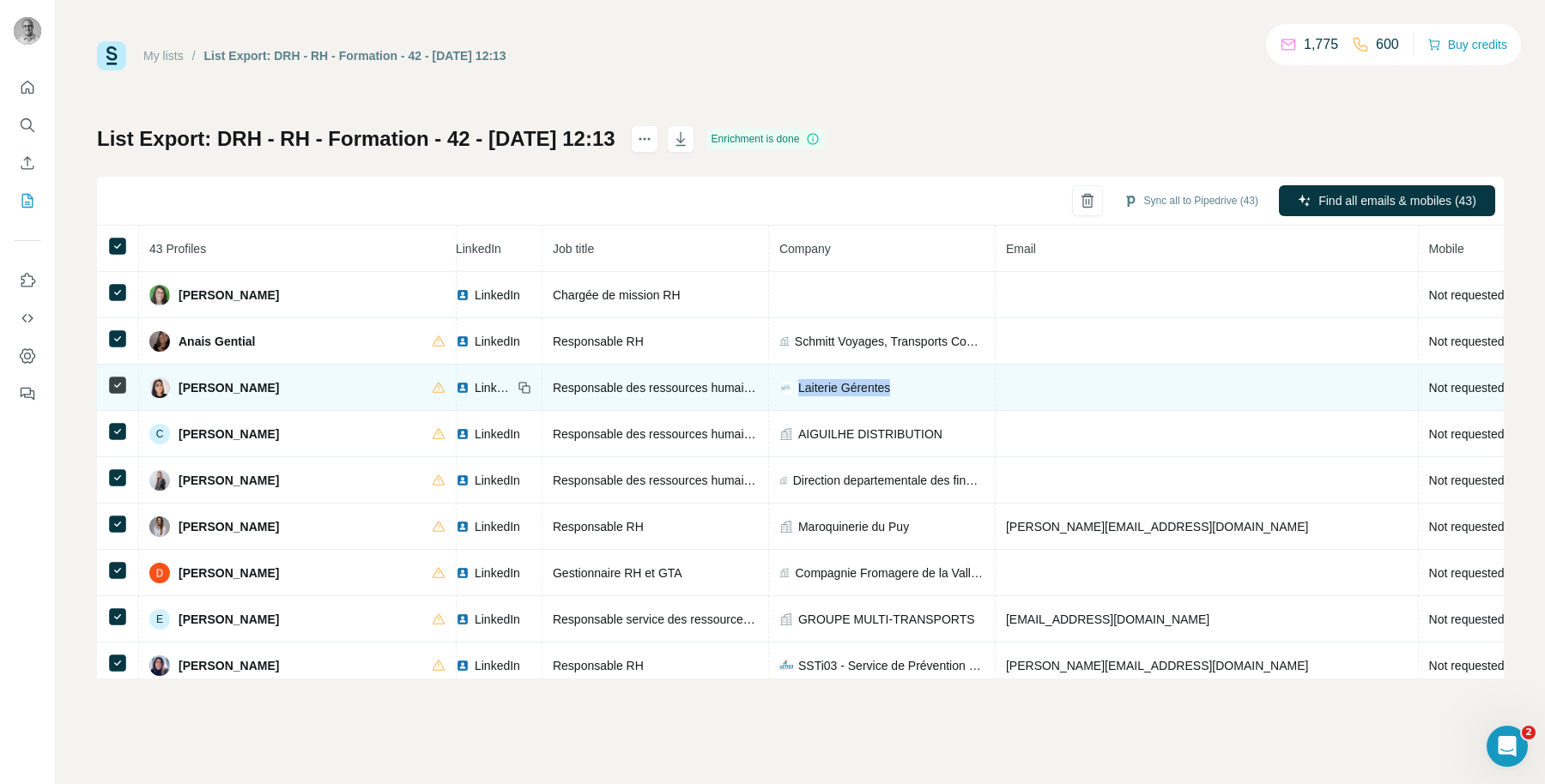
scroll to position [0, 0]
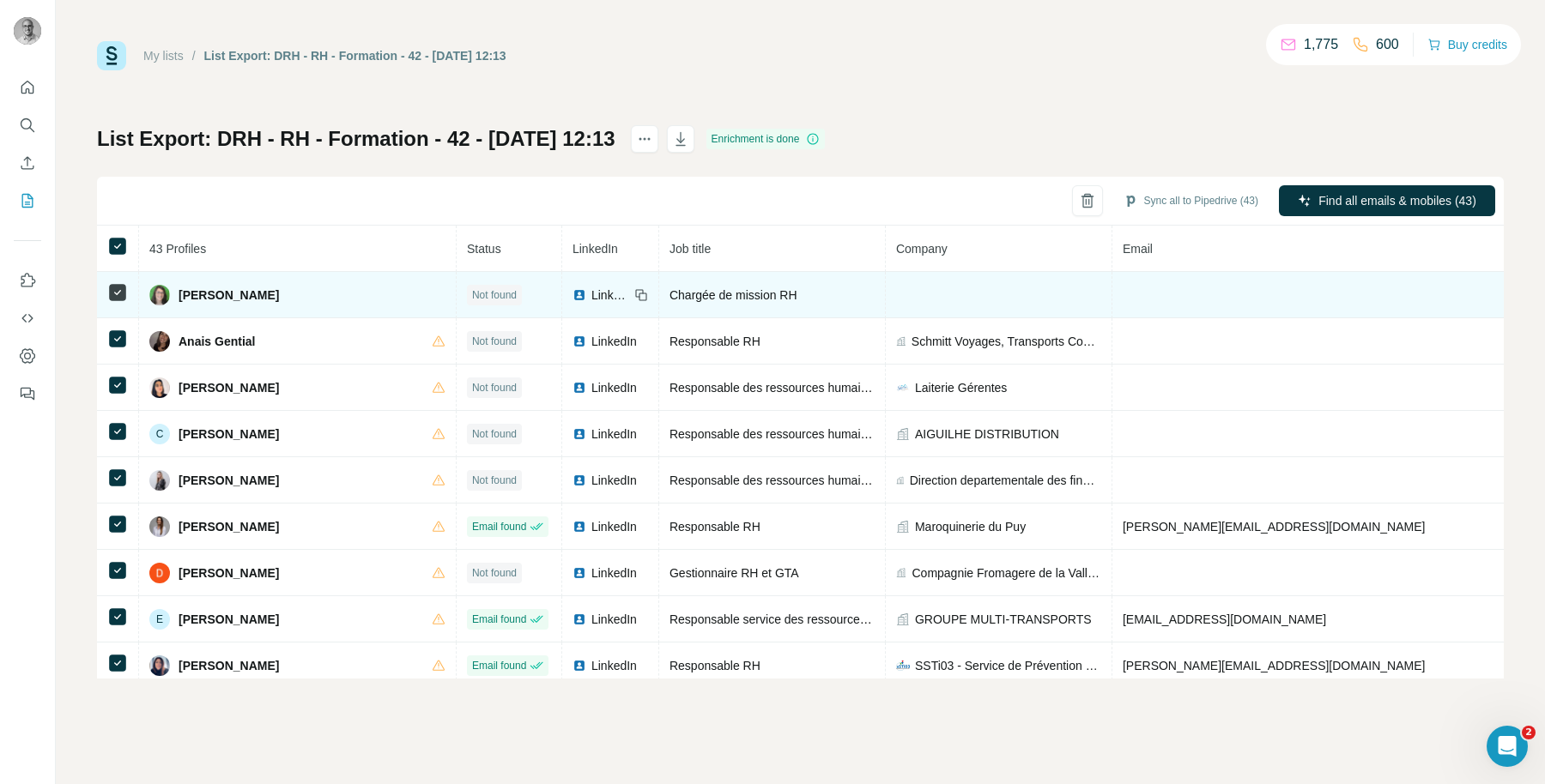
click at [236, 299] on span "[PERSON_NAME]" at bounding box center [229, 295] width 101 height 18
click at [635, 291] on icon at bounding box center [641, 295] width 14 height 14
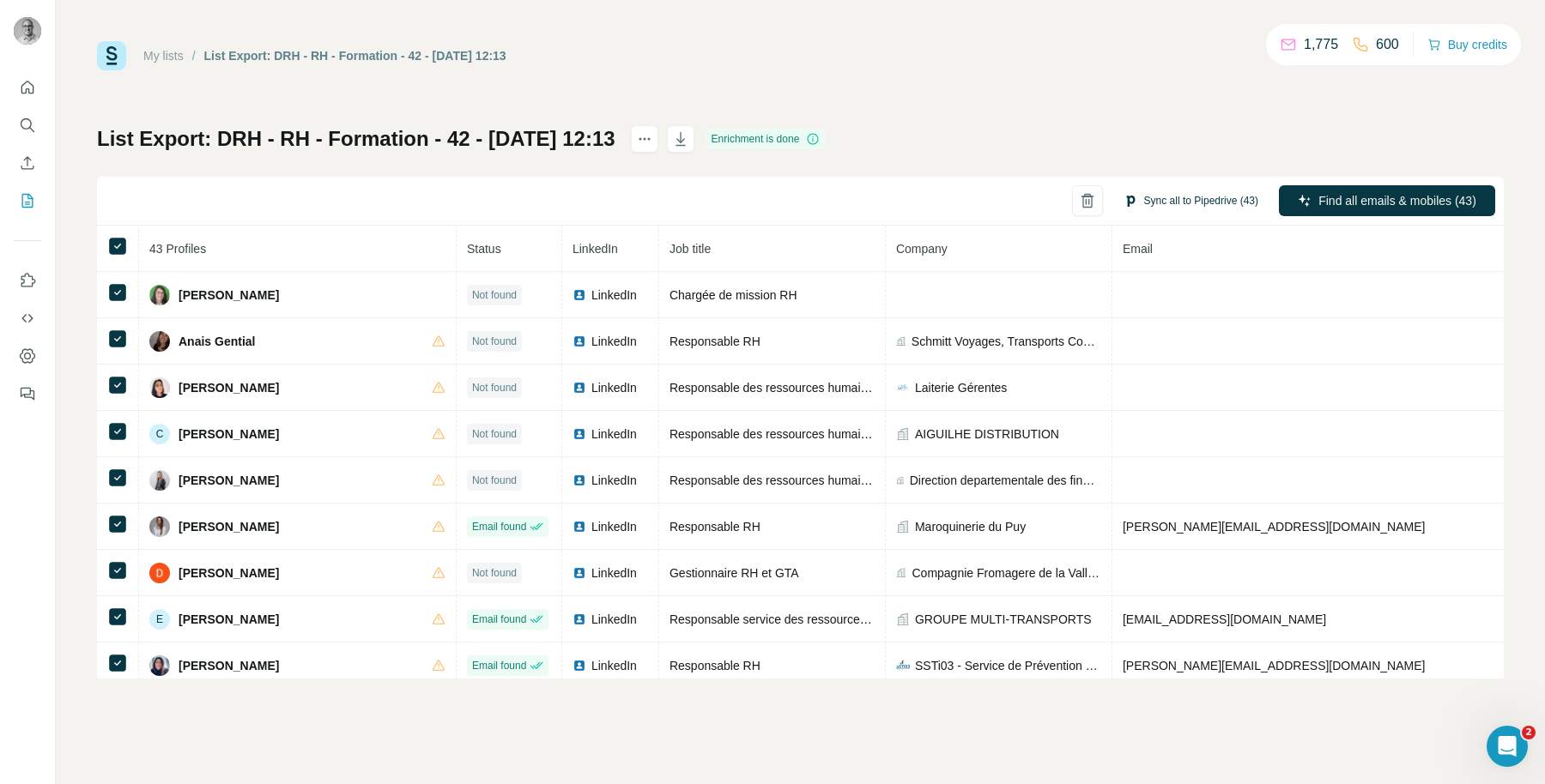
click at [1139, 198] on button "Sync all to Pipedrive (43)" at bounding box center [1191, 200] width 158 height 25
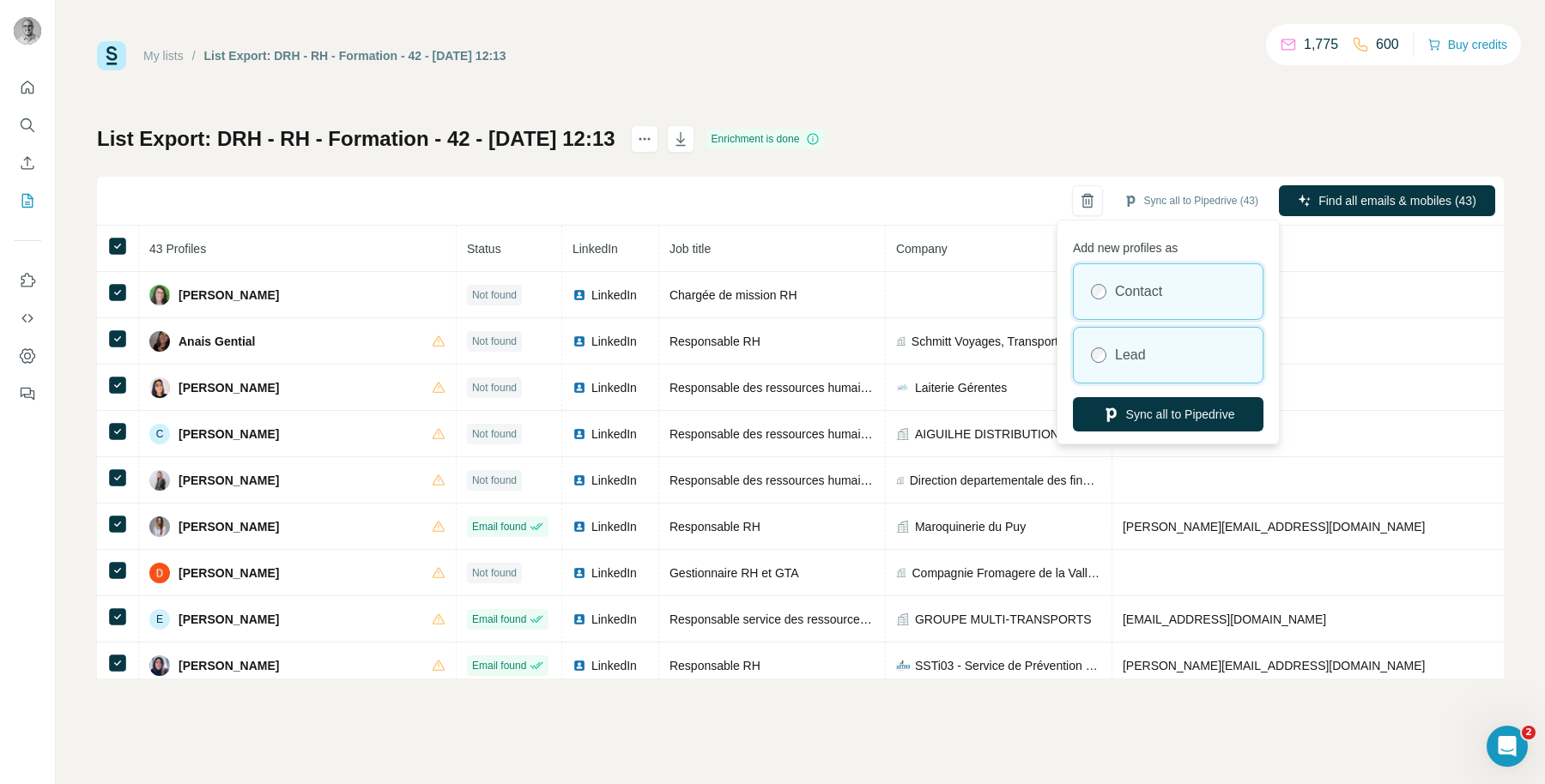
click at [1149, 356] on div "Lead" at bounding box center [1168, 355] width 189 height 55
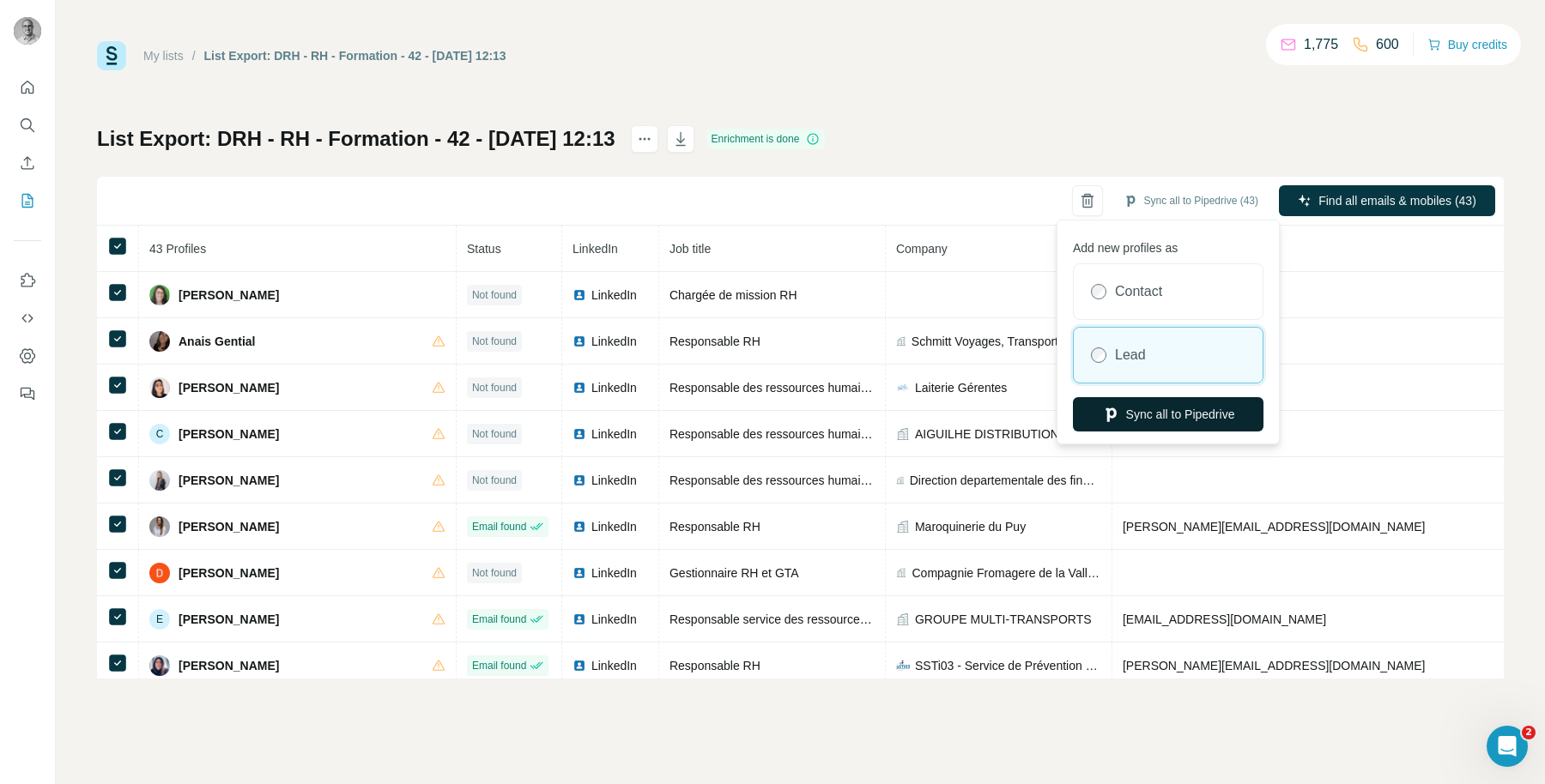
click at [1164, 412] on button "Sync all to Pipedrive" at bounding box center [1168, 414] width 191 height 34
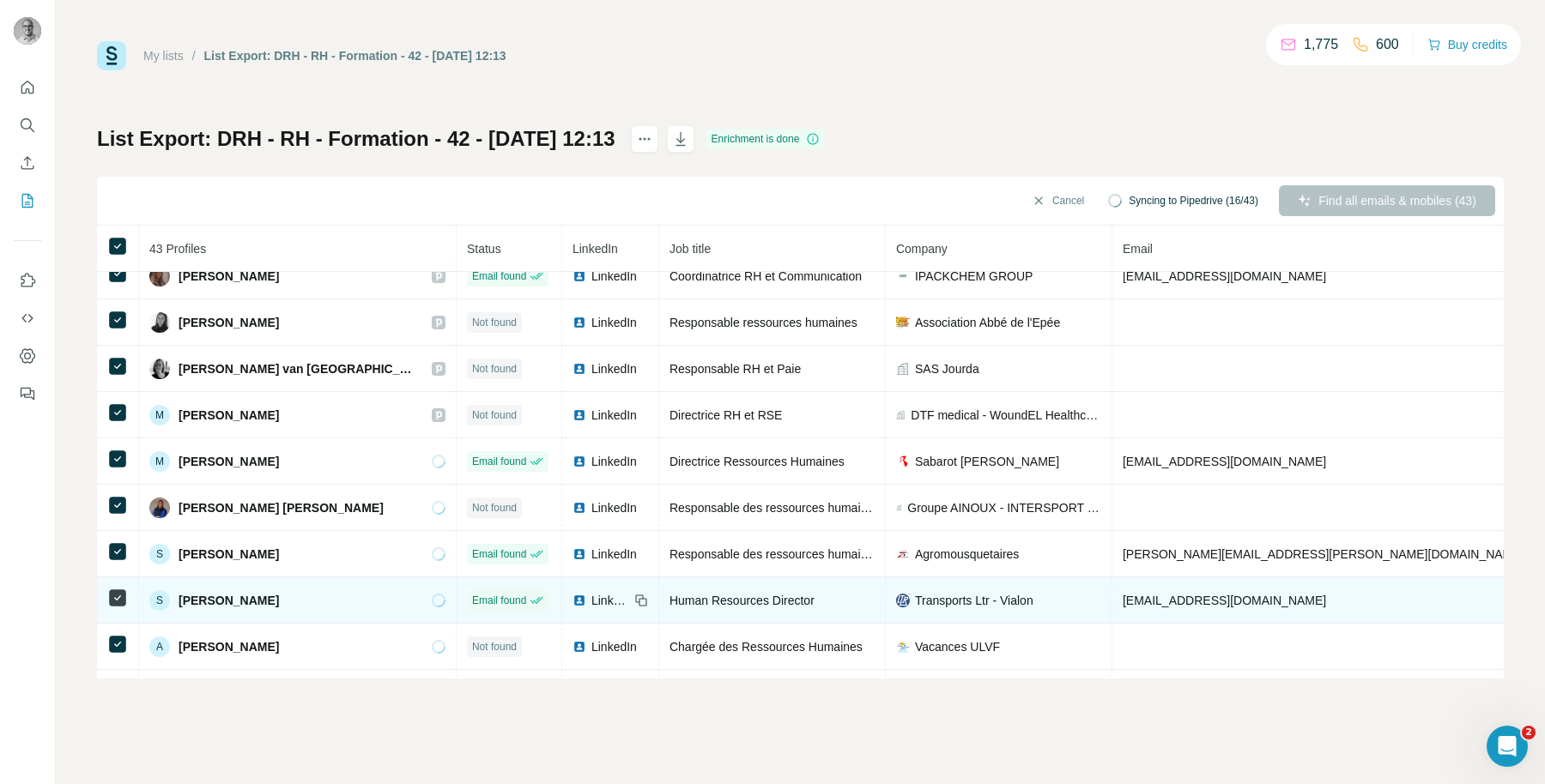
scroll to position [441, 0]
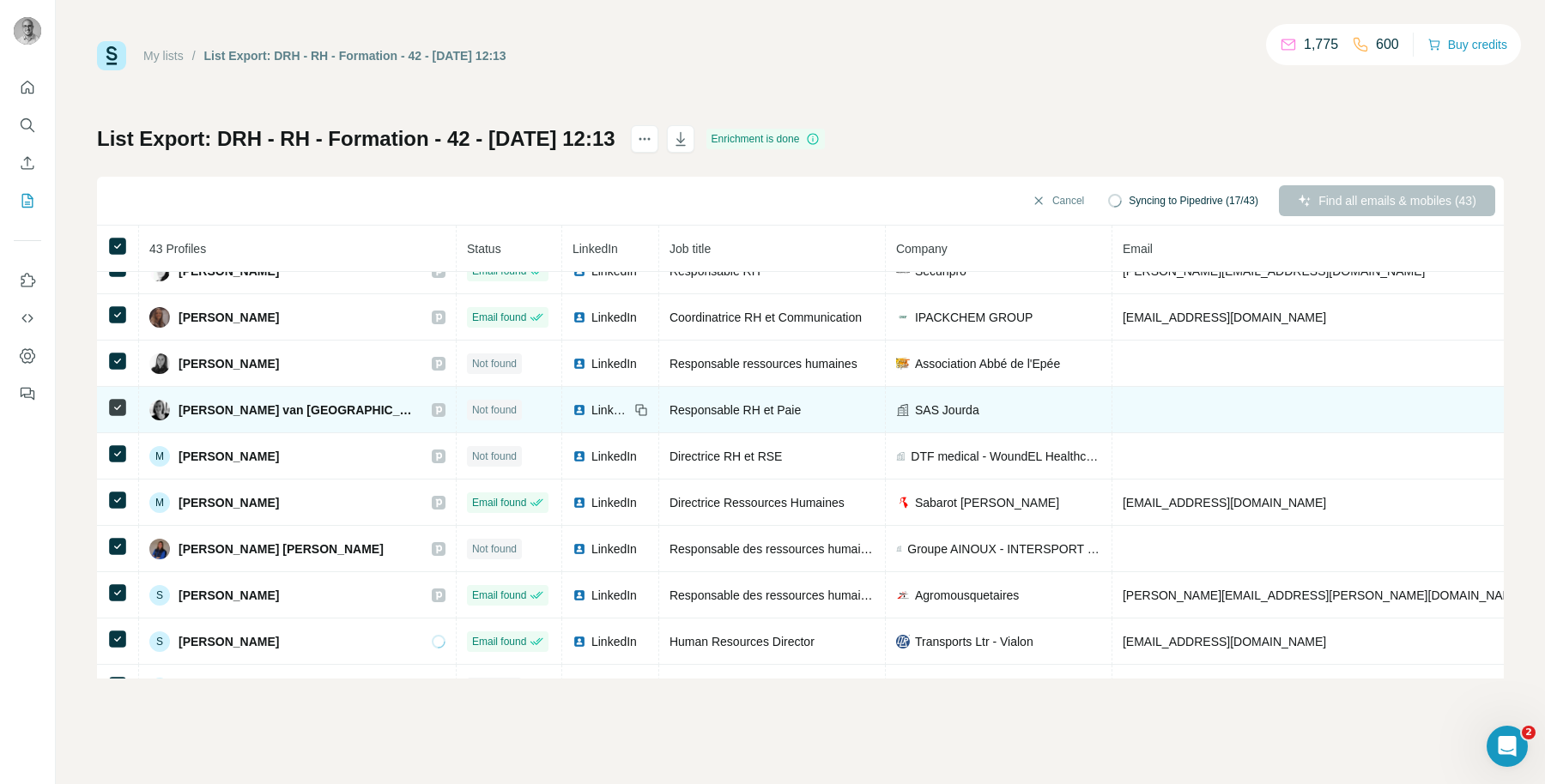
click at [433, 413] on icon at bounding box center [438, 411] width 11 height 14
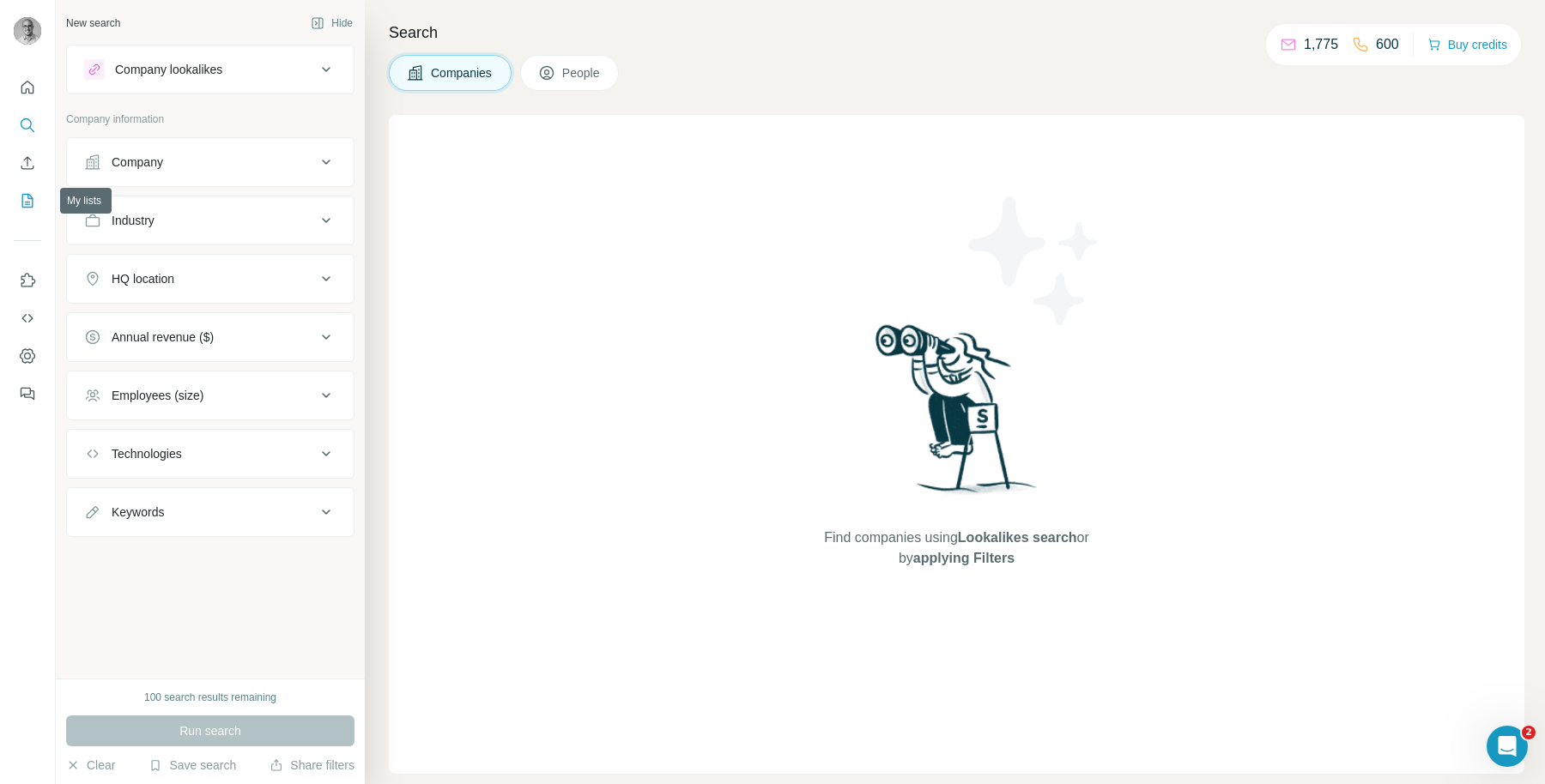
click at [20, 205] on icon "My lists" at bounding box center [27, 201] width 18 height 18
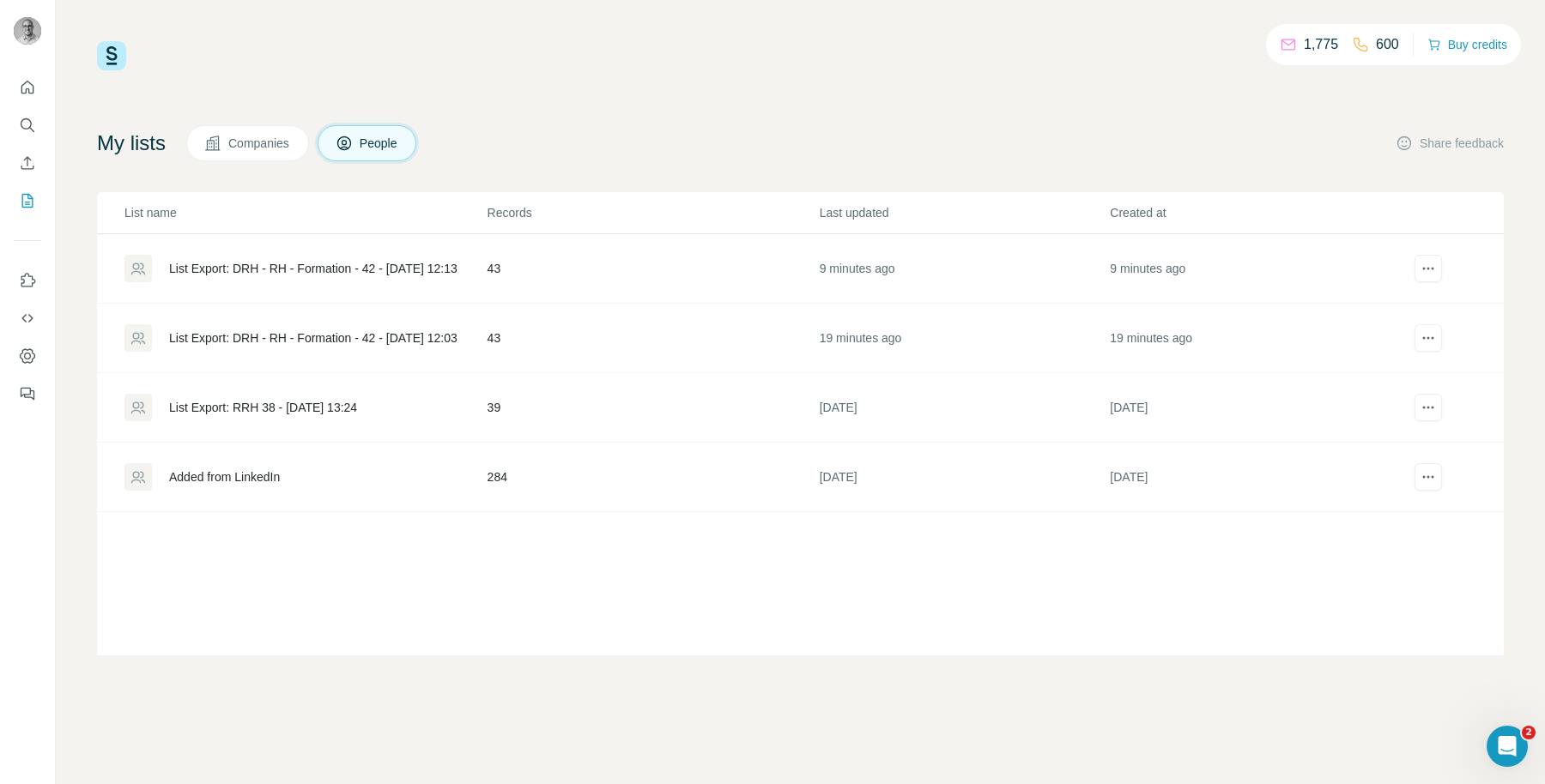
click at [1127, 272] on td "9 minutes ago" at bounding box center [1255, 269] width 291 height 69
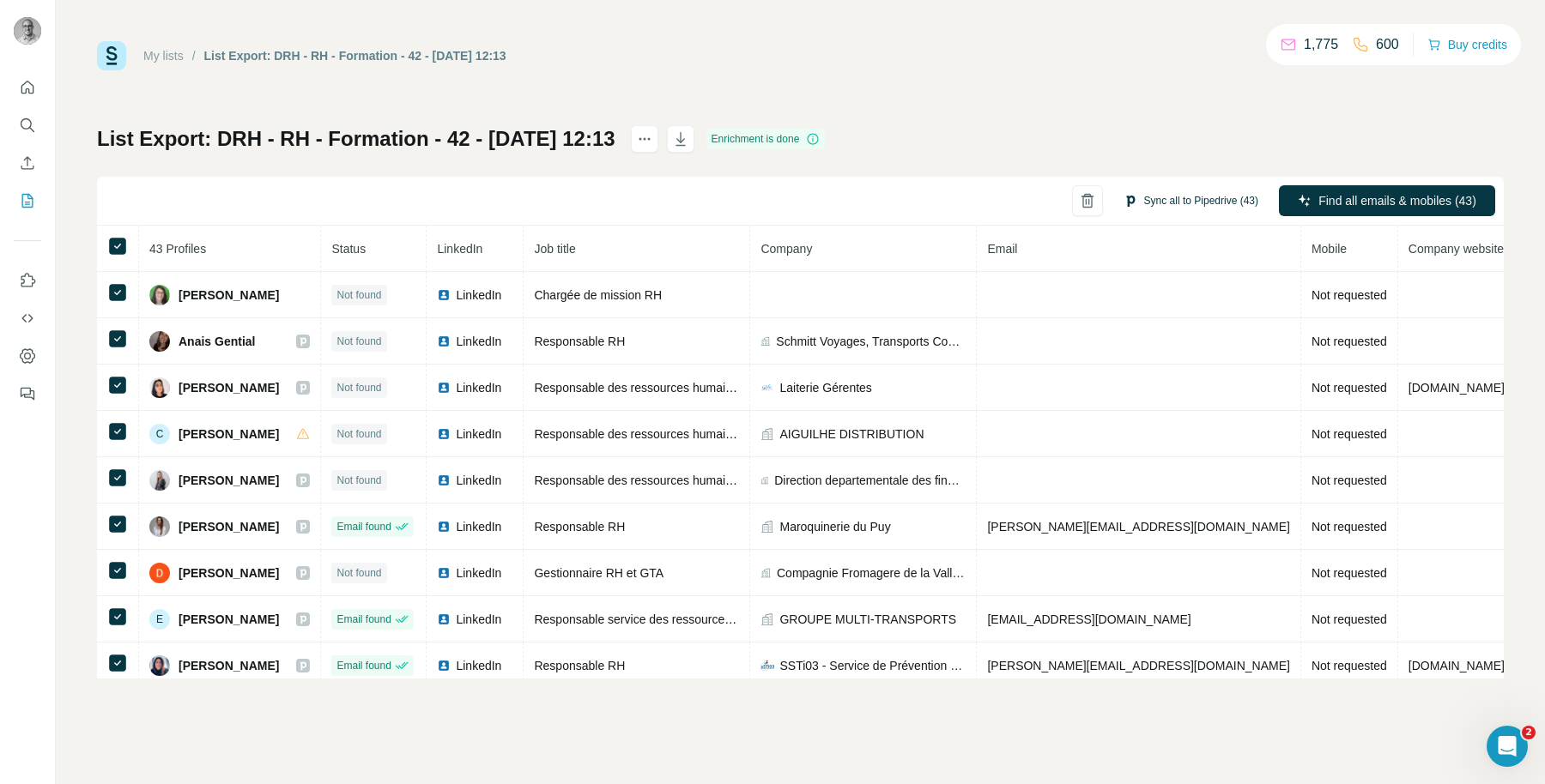
click at [1177, 209] on button "Sync all to Pipedrive (43)" at bounding box center [1191, 200] width 158 height 25
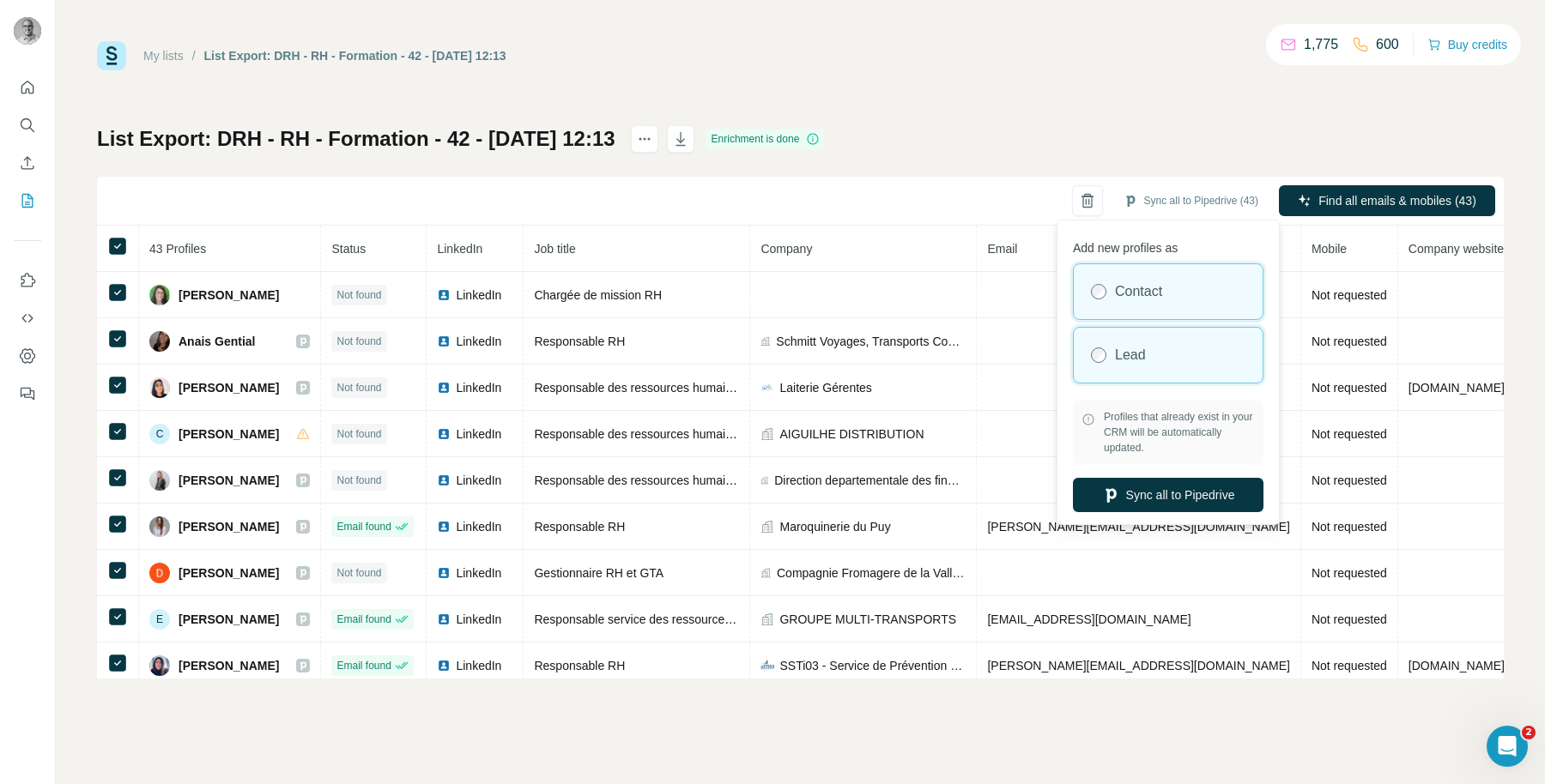
click at [1118, 340] on div "Lead" at bounding box center [1168, 355] width 189 height 55
drag, startPoint x: 1177, startPoint y: 417, endPoint x: 1181, endPoint y: 441, distance: 24.3
click at [1181, 441] on span "Profiles that already exist in your CRM will be automatically updated." at bounding box center [1179, 432] width 151 height 46
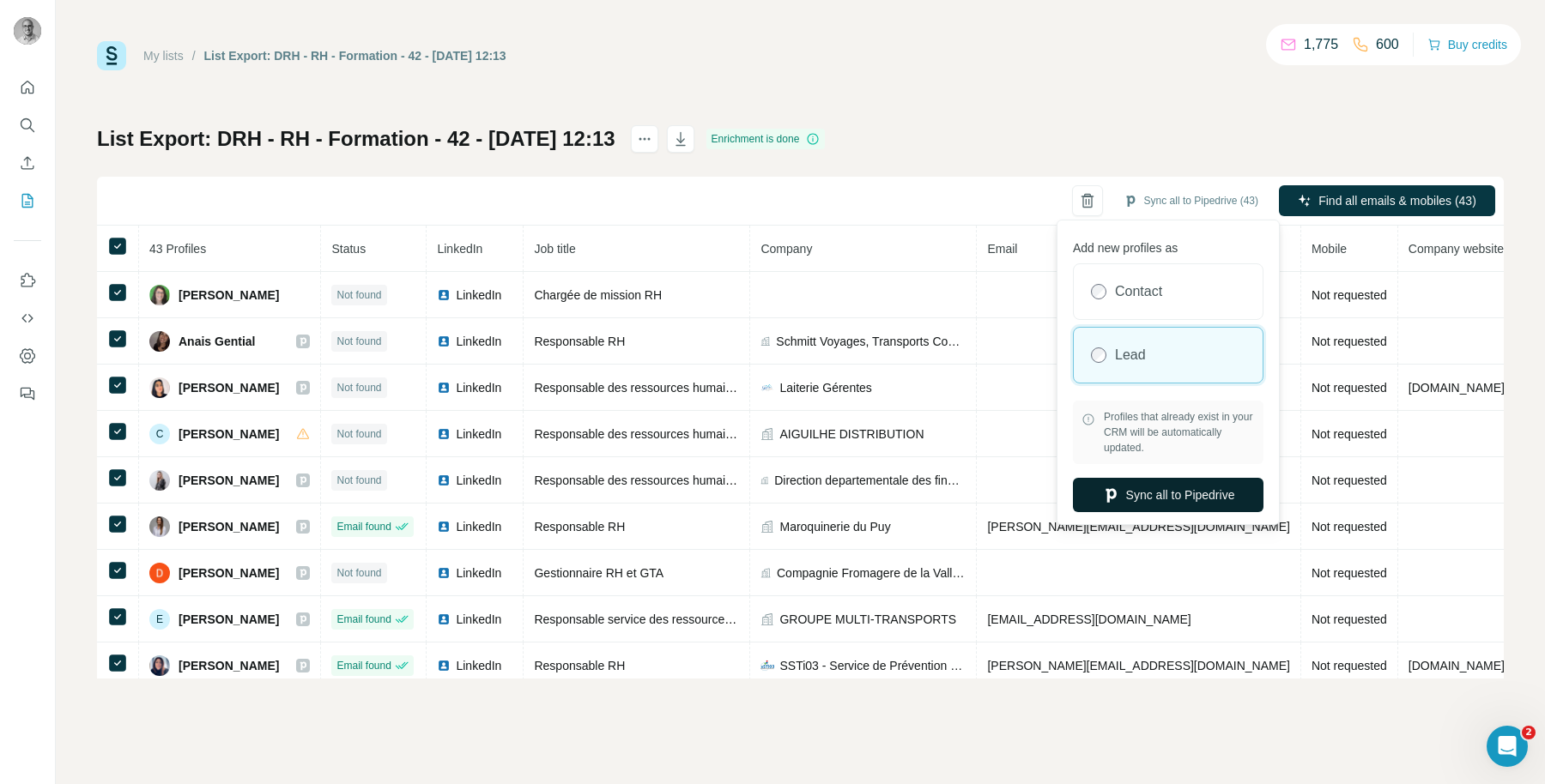
click at [1164, 486] on button "Sync all to Pipedrive" at bounding box center [1168, 495] width 191 height 34
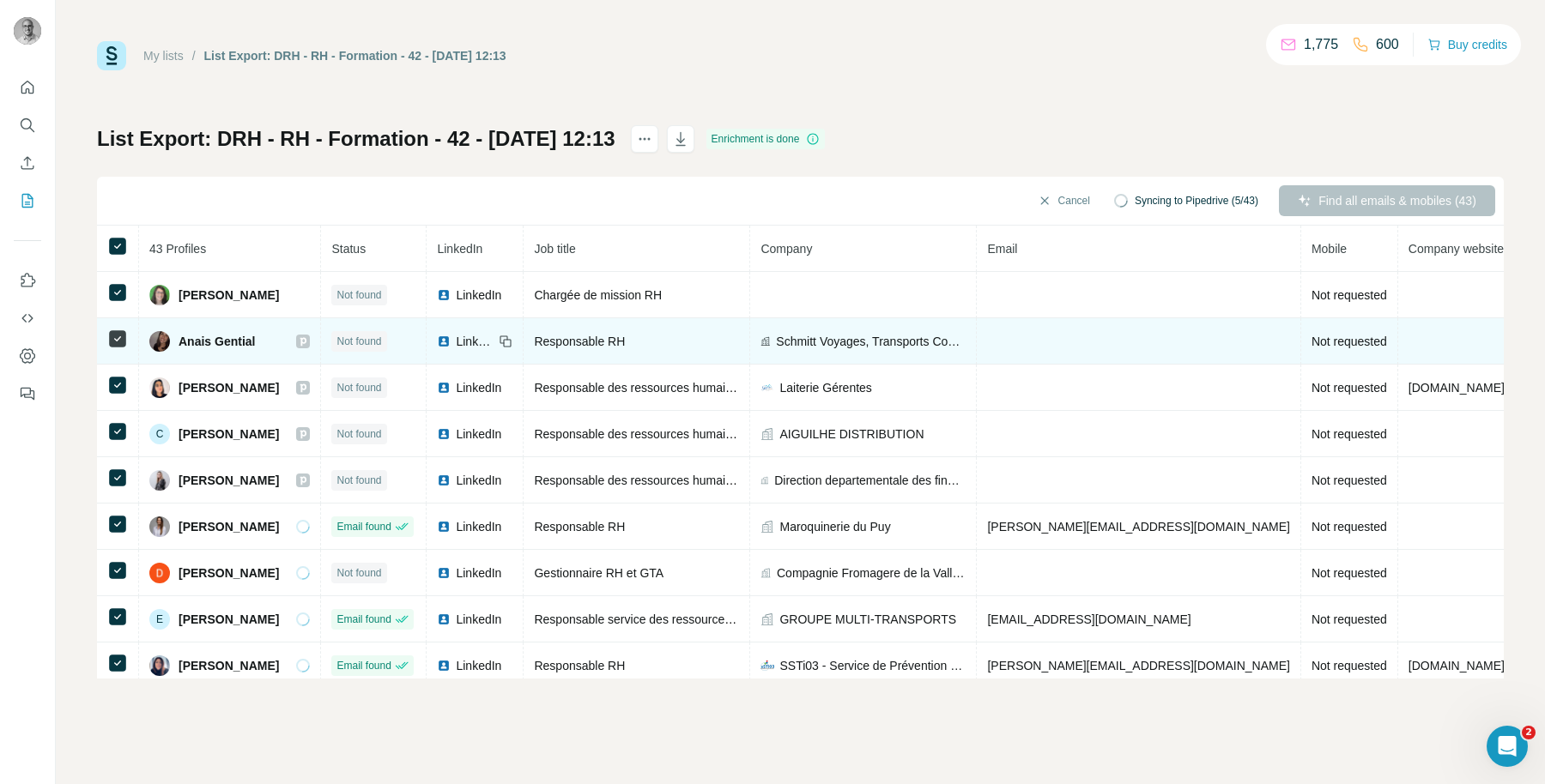
click at [308, 340] on icon at bounding box center [303, 341] width 11 height 14
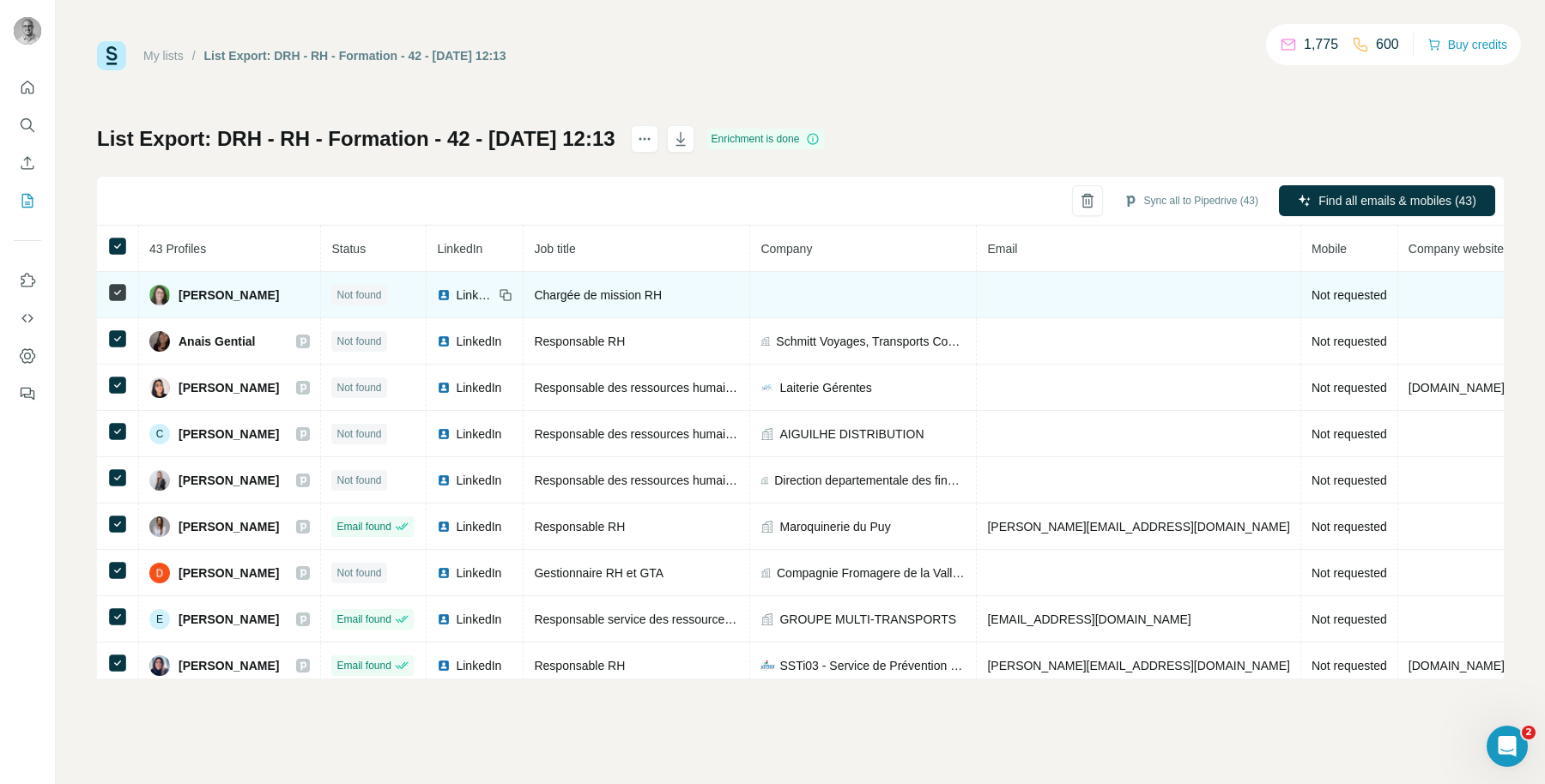
click at [512, 292] on icon at bounding box center [506, 295] width 14 height 14
click at [888, 283] on td at bounding box center [863, 294] width 227 height 46
click at [879, 291] on td at bounding box center [863, 294] width 227 height 46
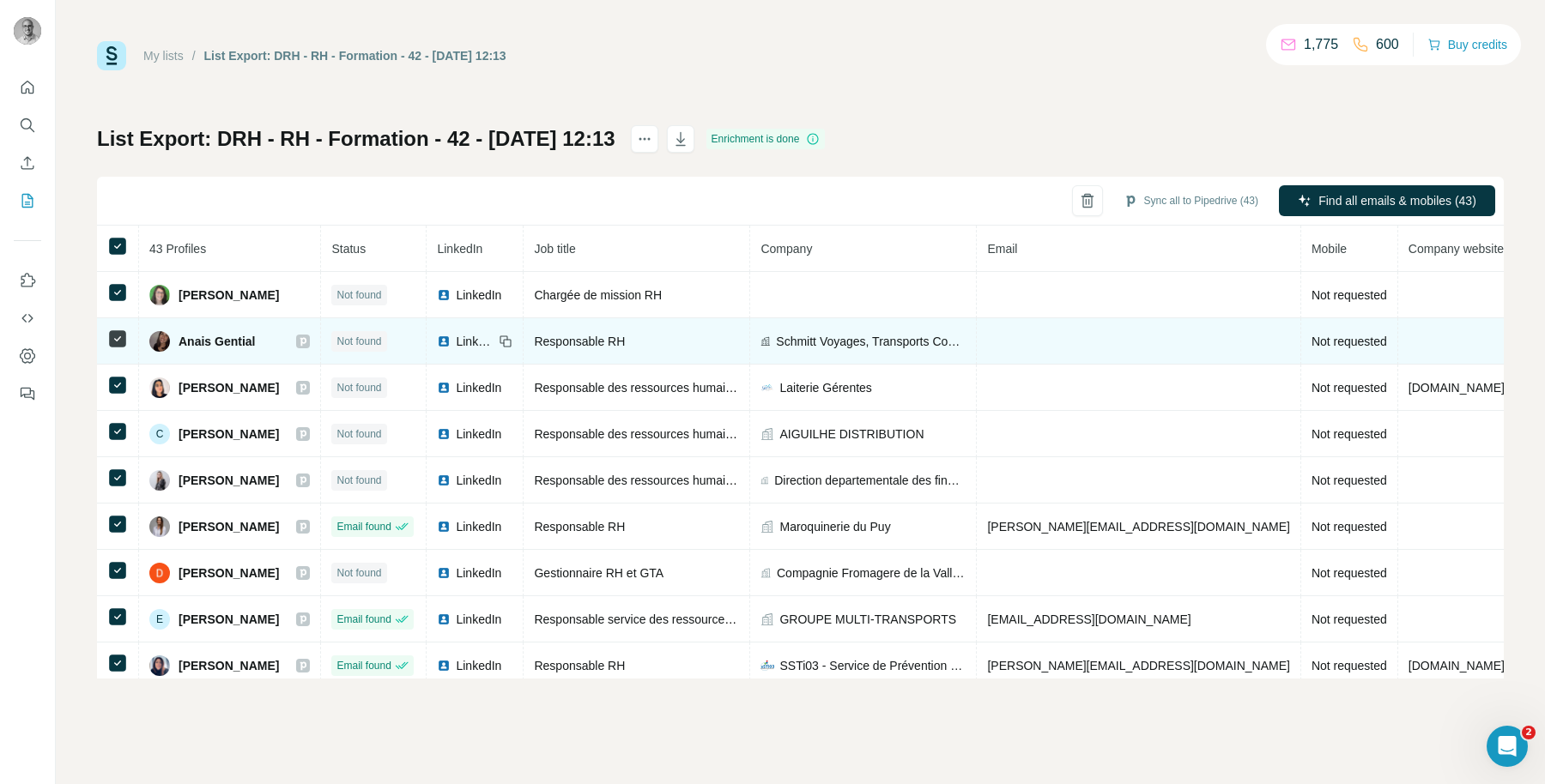
click at [308, 338] on icon at bounding box center [303, 341] width 11 height 14
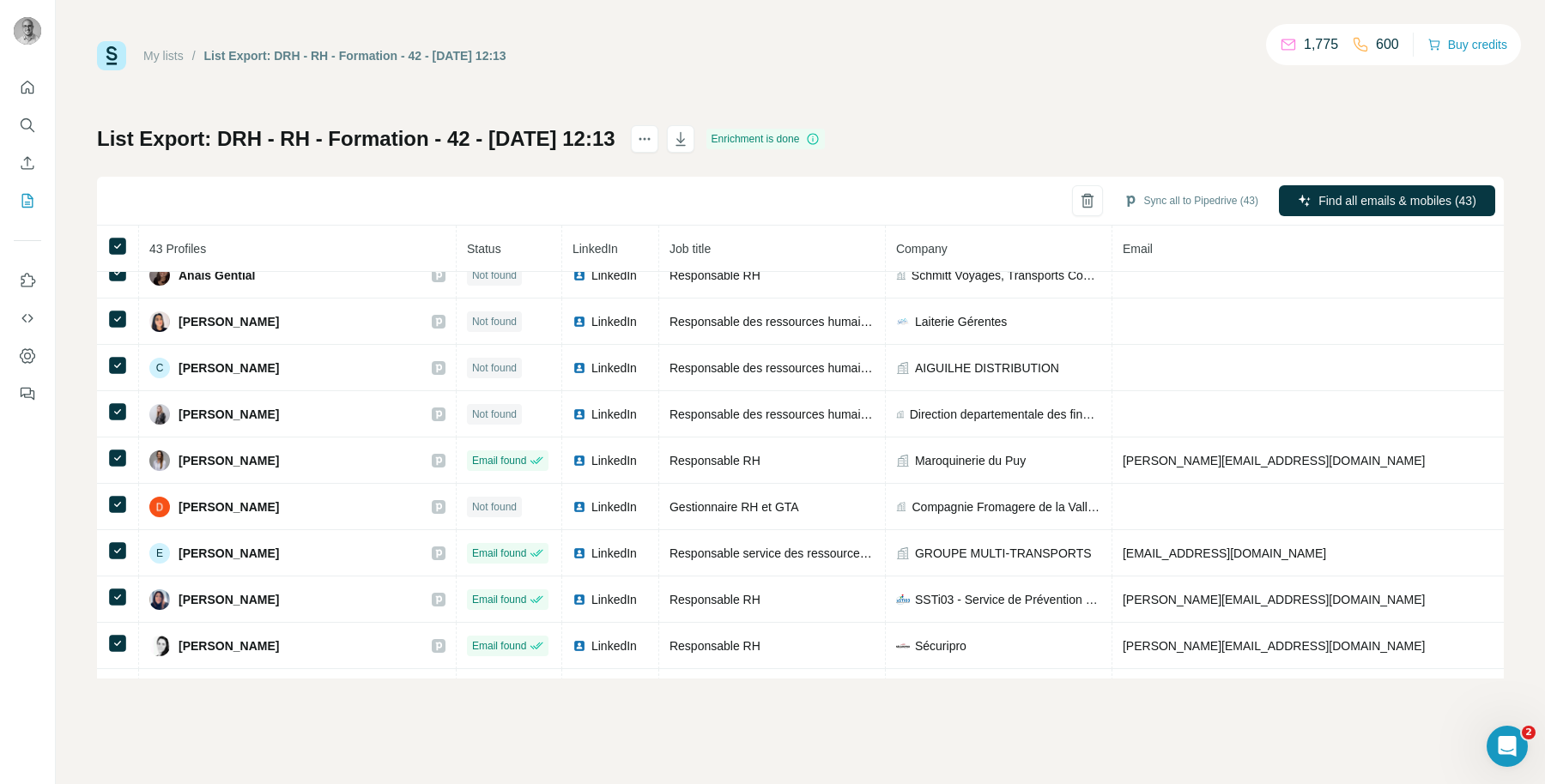
scroll to position [530, 0]
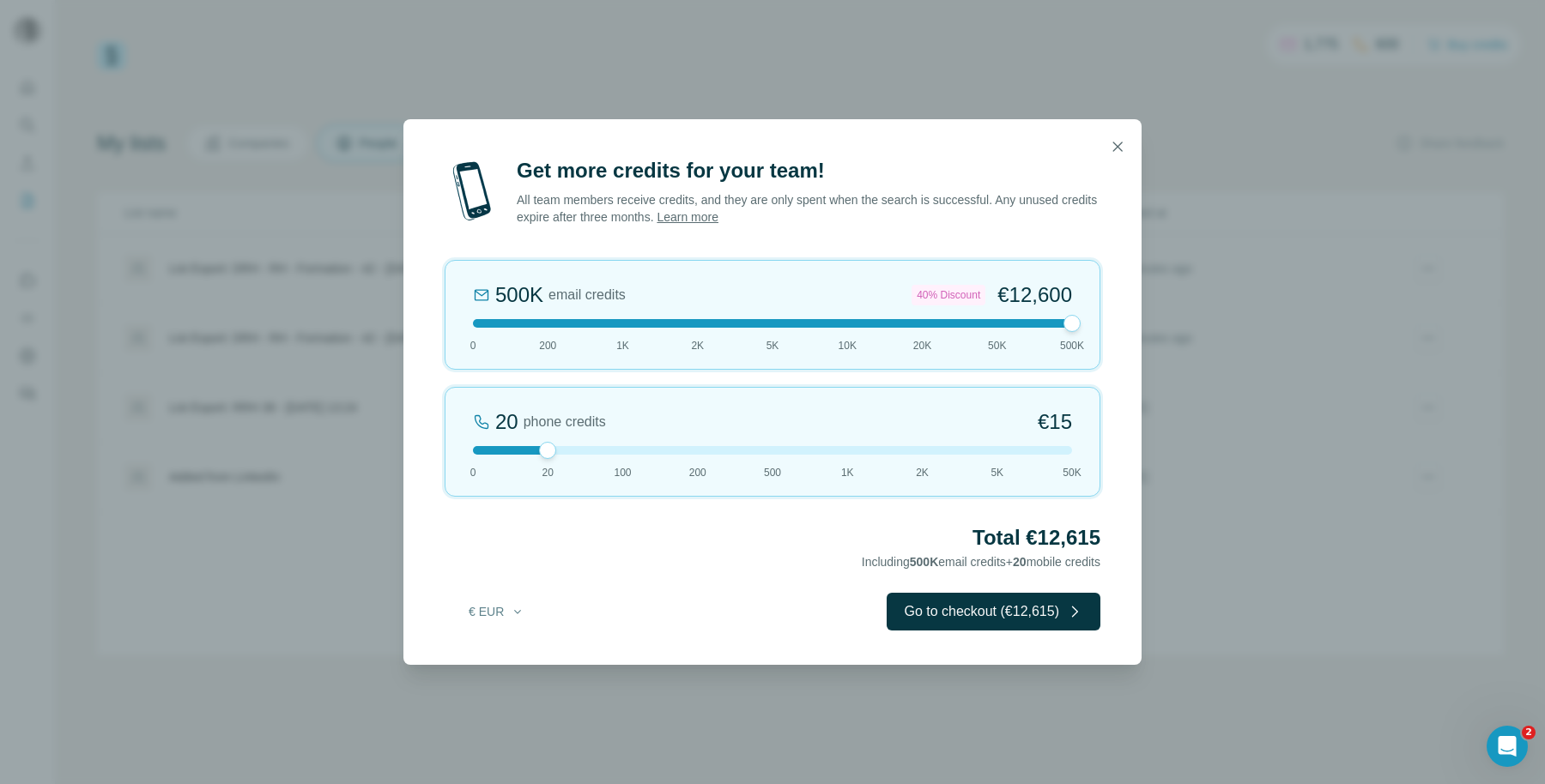
drag, startPoint x: 552, startPoint y: 327, endPoint x: 1067, endPoint y: 338, distance: 515.1
click at [1067, 338] on div "500K email credits 40% Discount €12,600 0 200 1K 2K 5K 10K 20K 50K 500K" at bounding box center [772, 315] width 656 height 109
click at [1106, 155] on button "button" at bounding box center [1117, 147] width 34 height 34
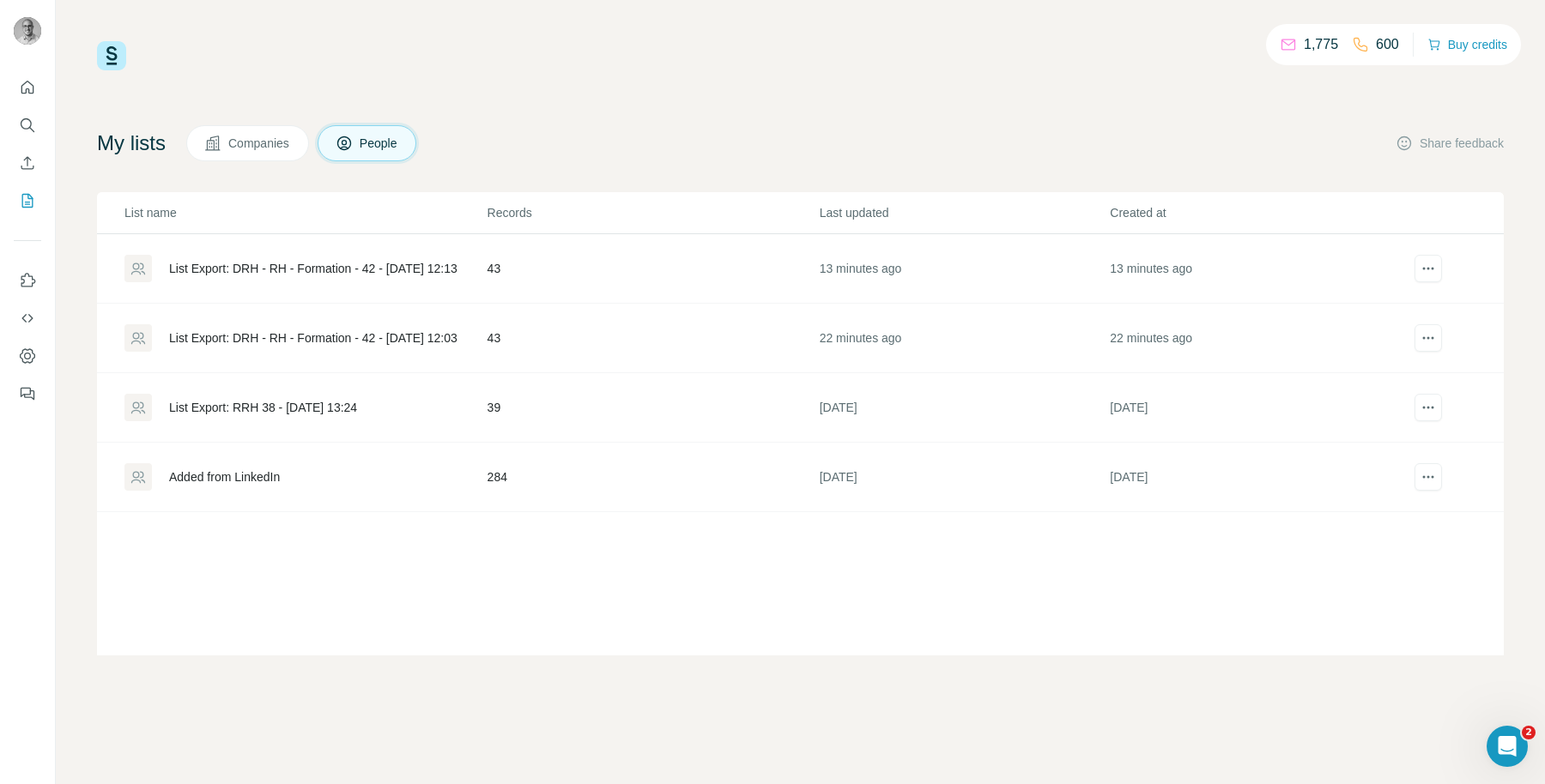
click at [419, 271] on div "List Export: DRH - RH - Formation - 42 - [DATE] 12:13" at bounding box center [313, 269] width 288 height 18
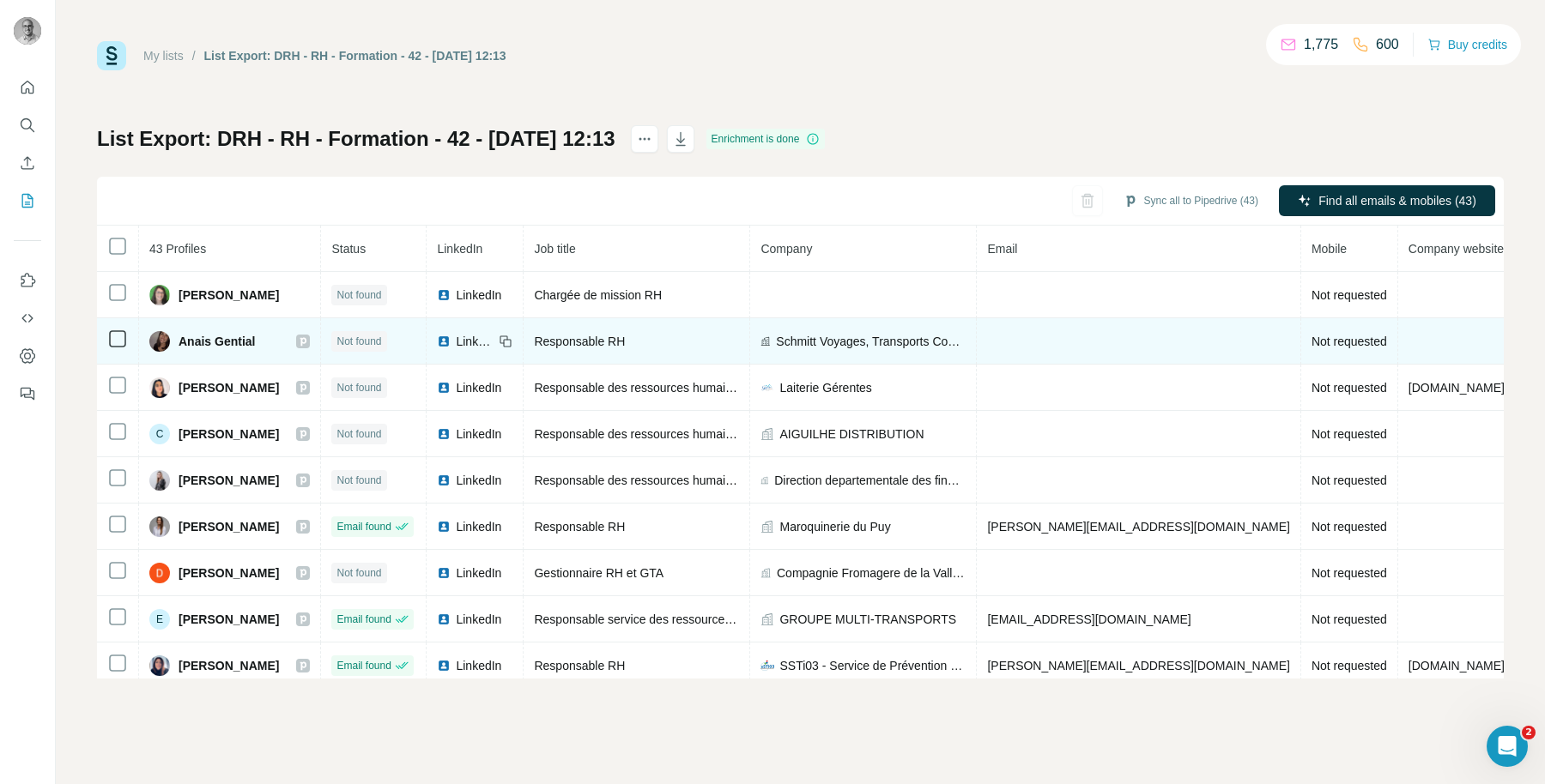
click at [308, 340] on icon at bounding box center [303, 341] width 11 height 14
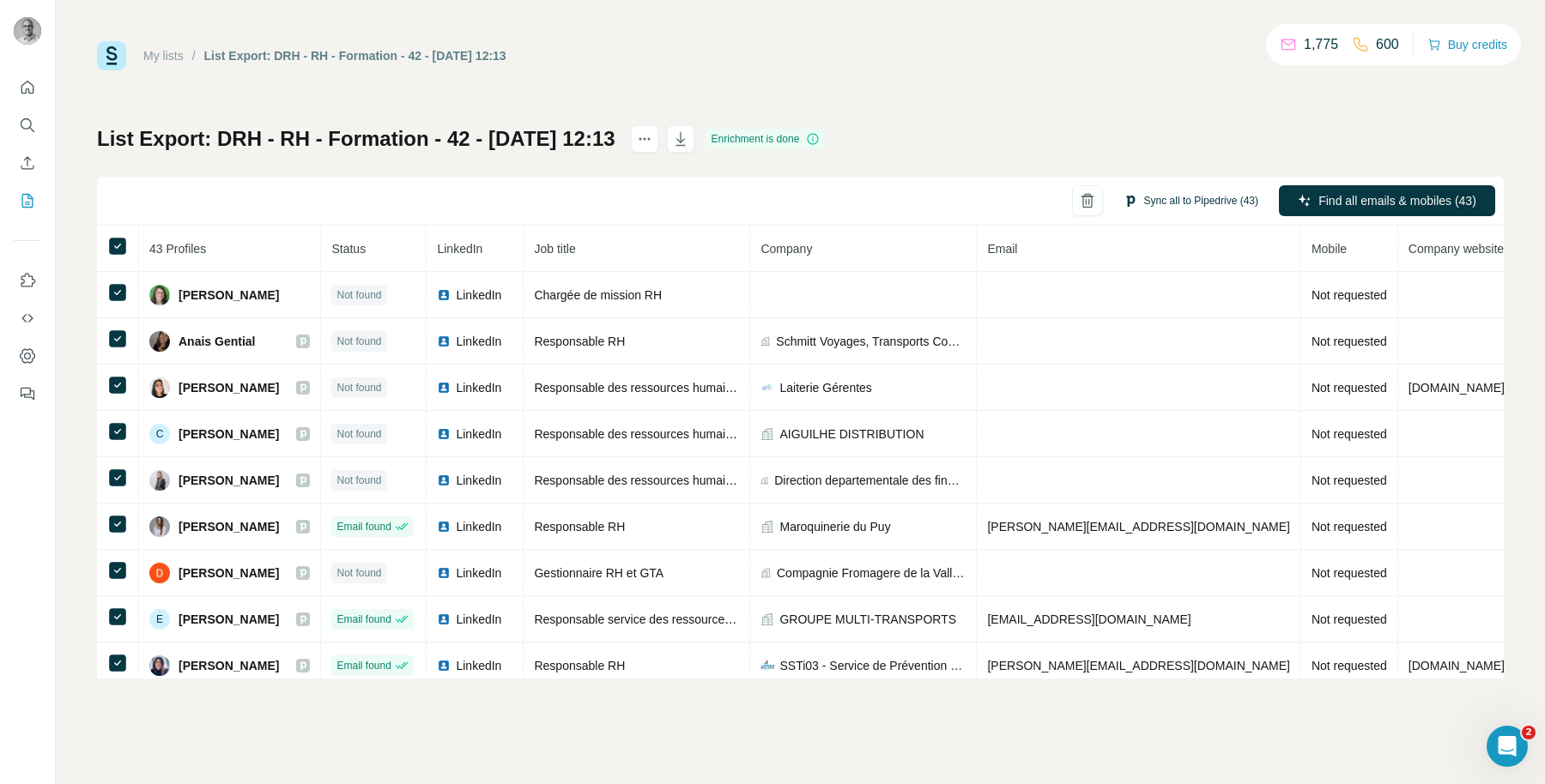
click at [1204, 200] on button "Sync all to Pipedrive (43)" at bounding box center [1191, 200] width 158 height 25
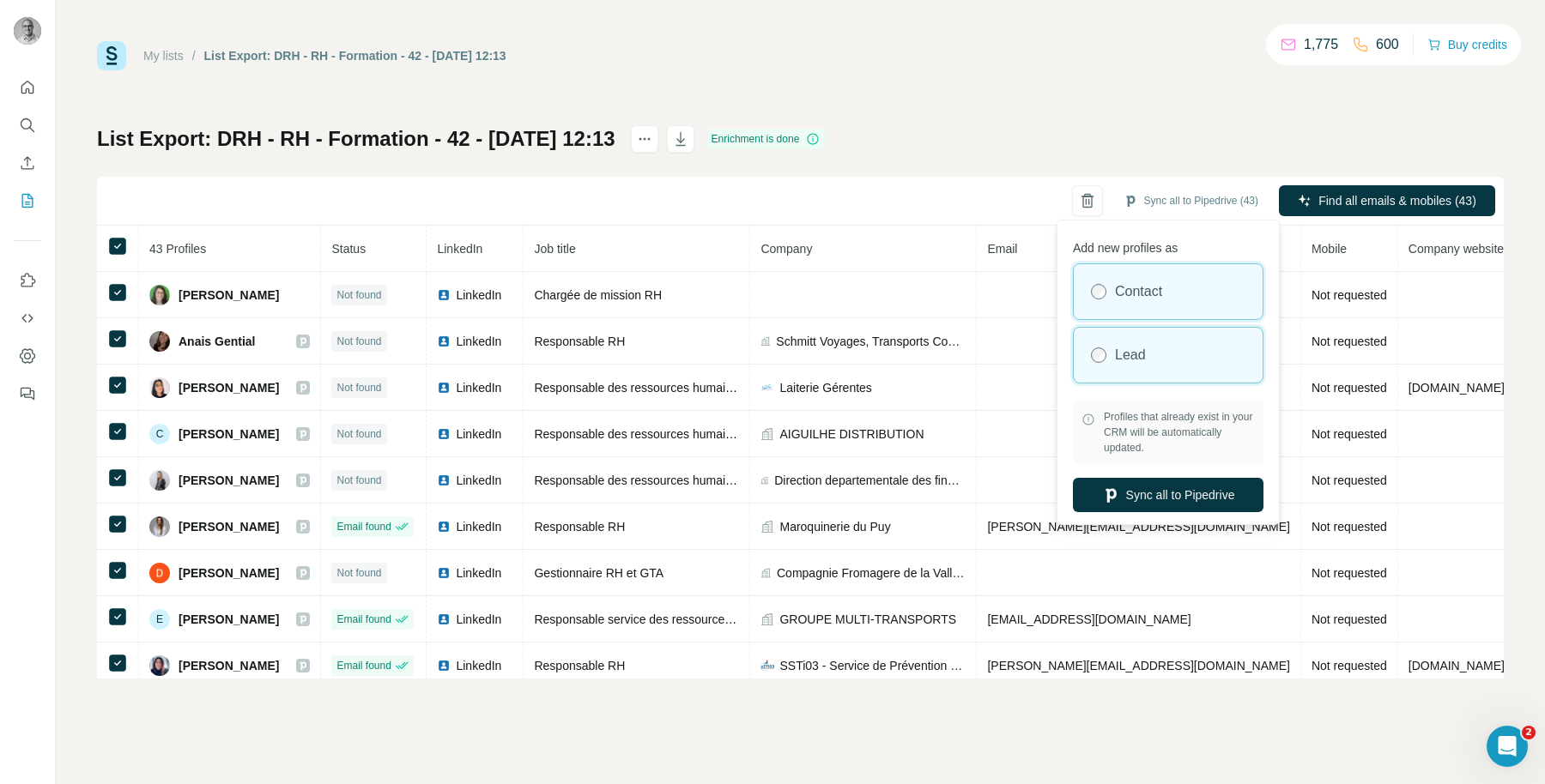
click at [1168, 340] on div "Lead" at bounding box center [1168, 355] width 189 height 55
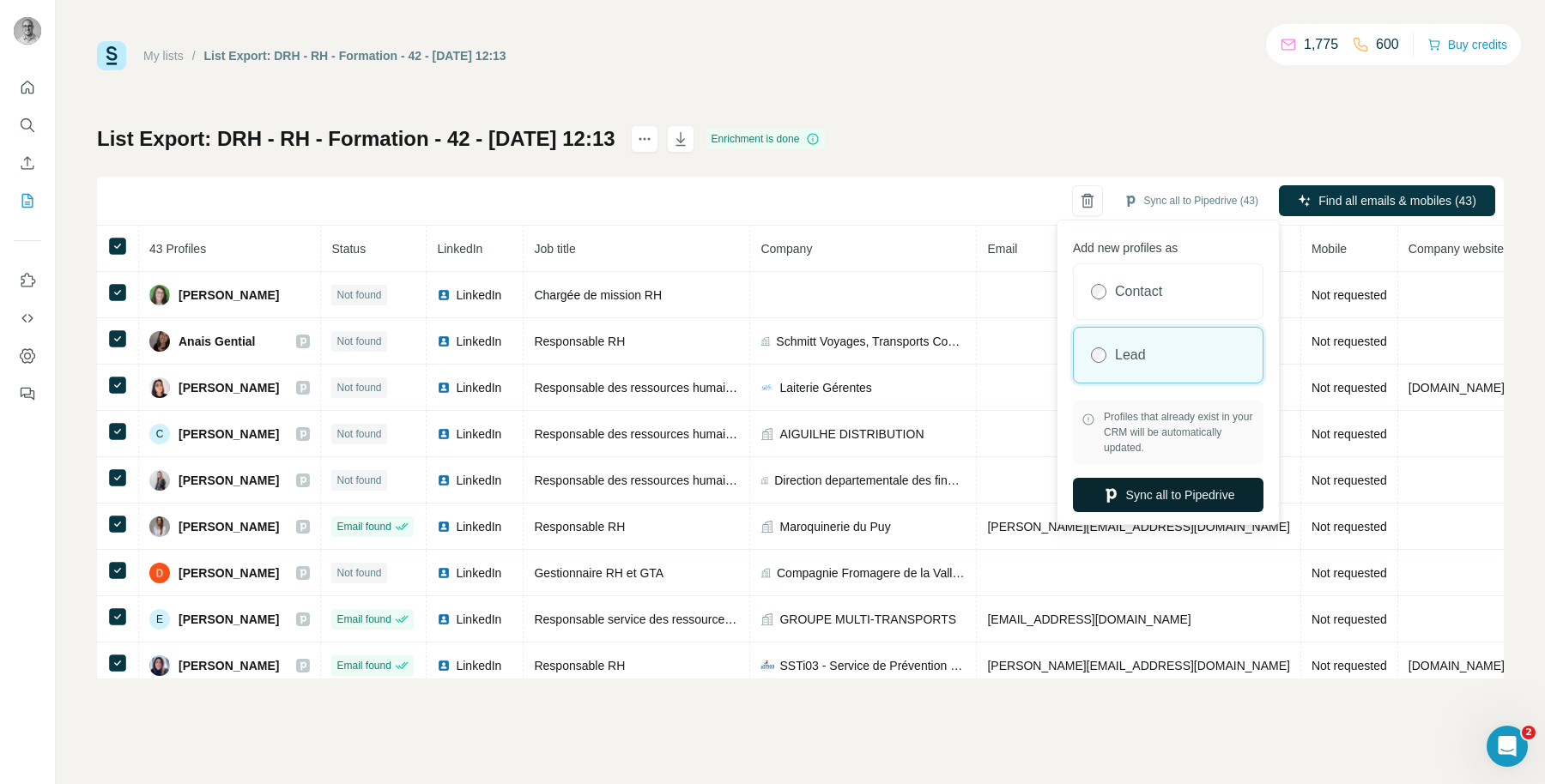
click at [1182, 499] on button "Sync all to Pipedrive" at bounding box center [1168, 495] width 191 height 34
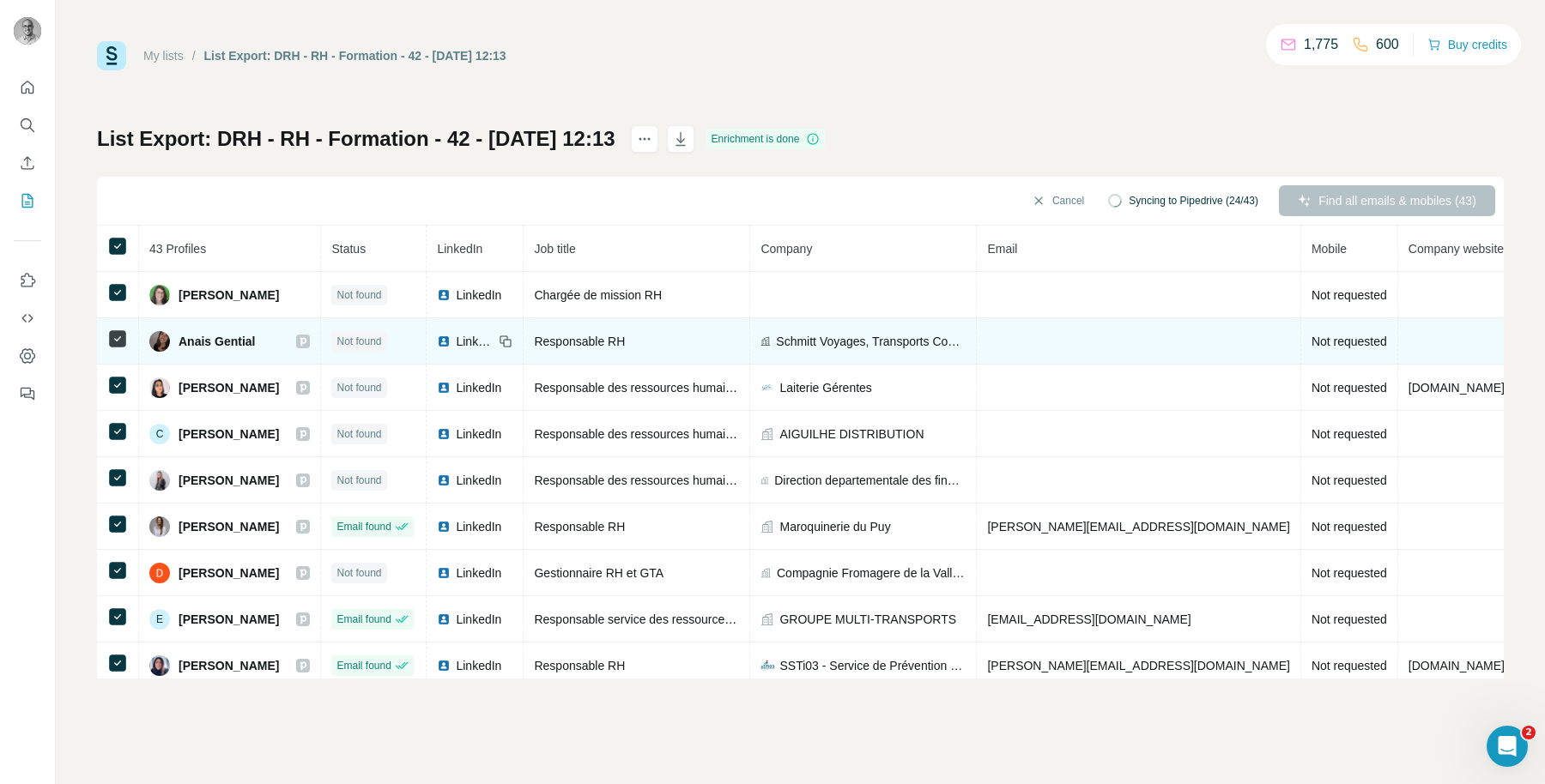
click at [310, 336] on div at bounding box center [303, 341] width 14 height 14
